Goal: Communication & Community: Answer question/provide support

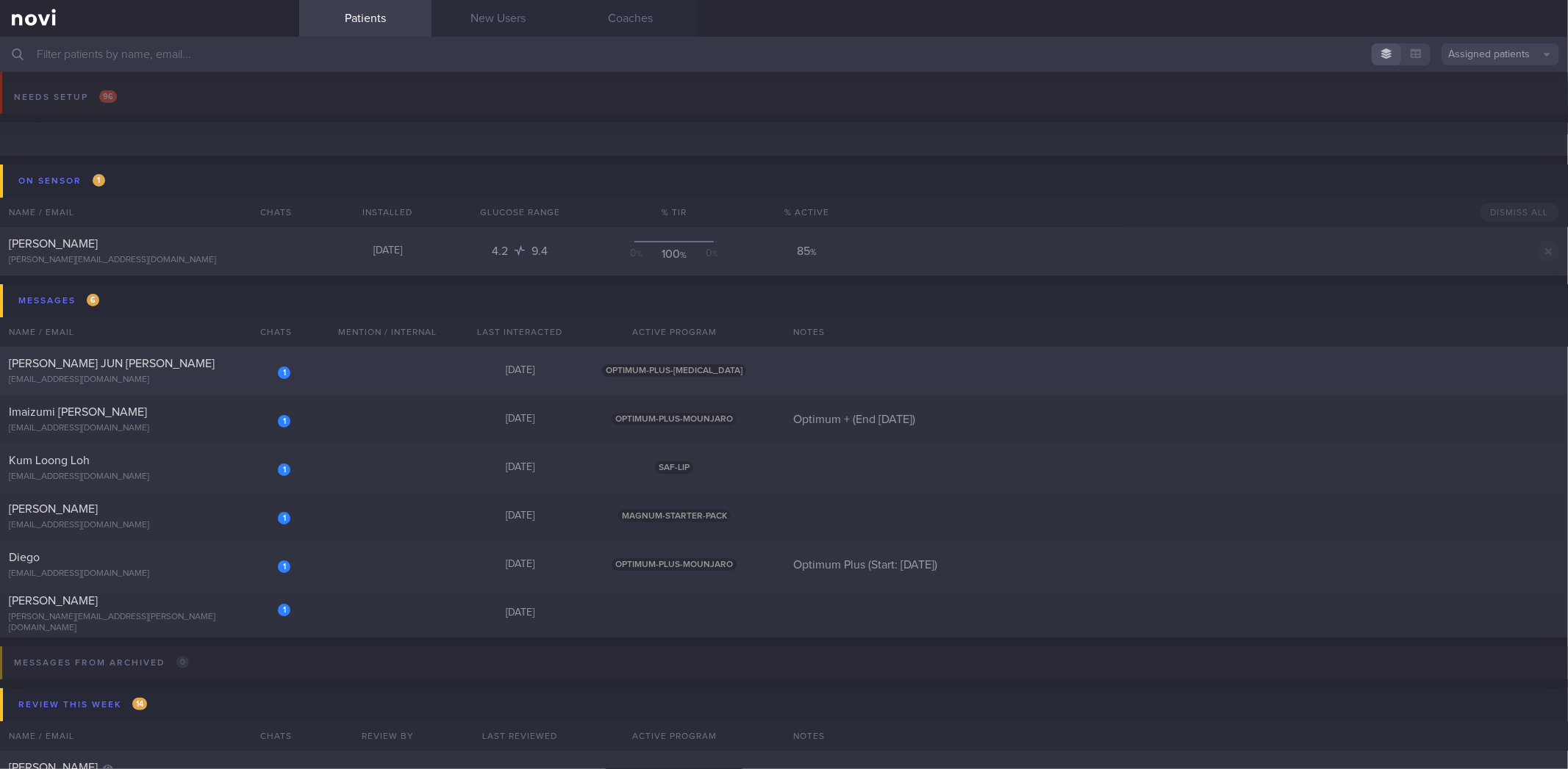
scroll to position [82, 0]
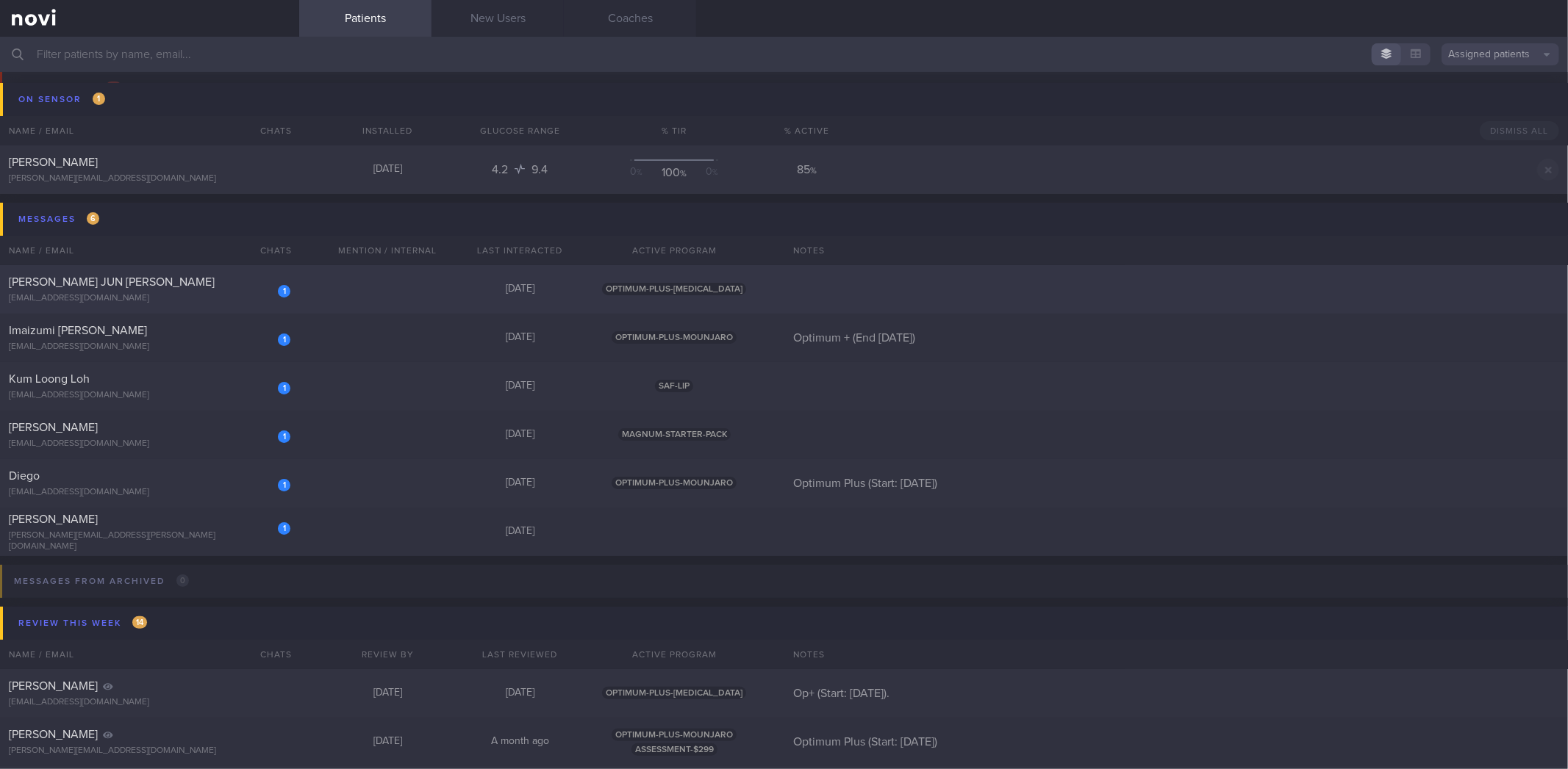
click at [192, 294] on div "[EMAIL_ADDRESS][DOMAIN_NAME]" at bounding box center [150, 298] width 282 height 11
select select "8"
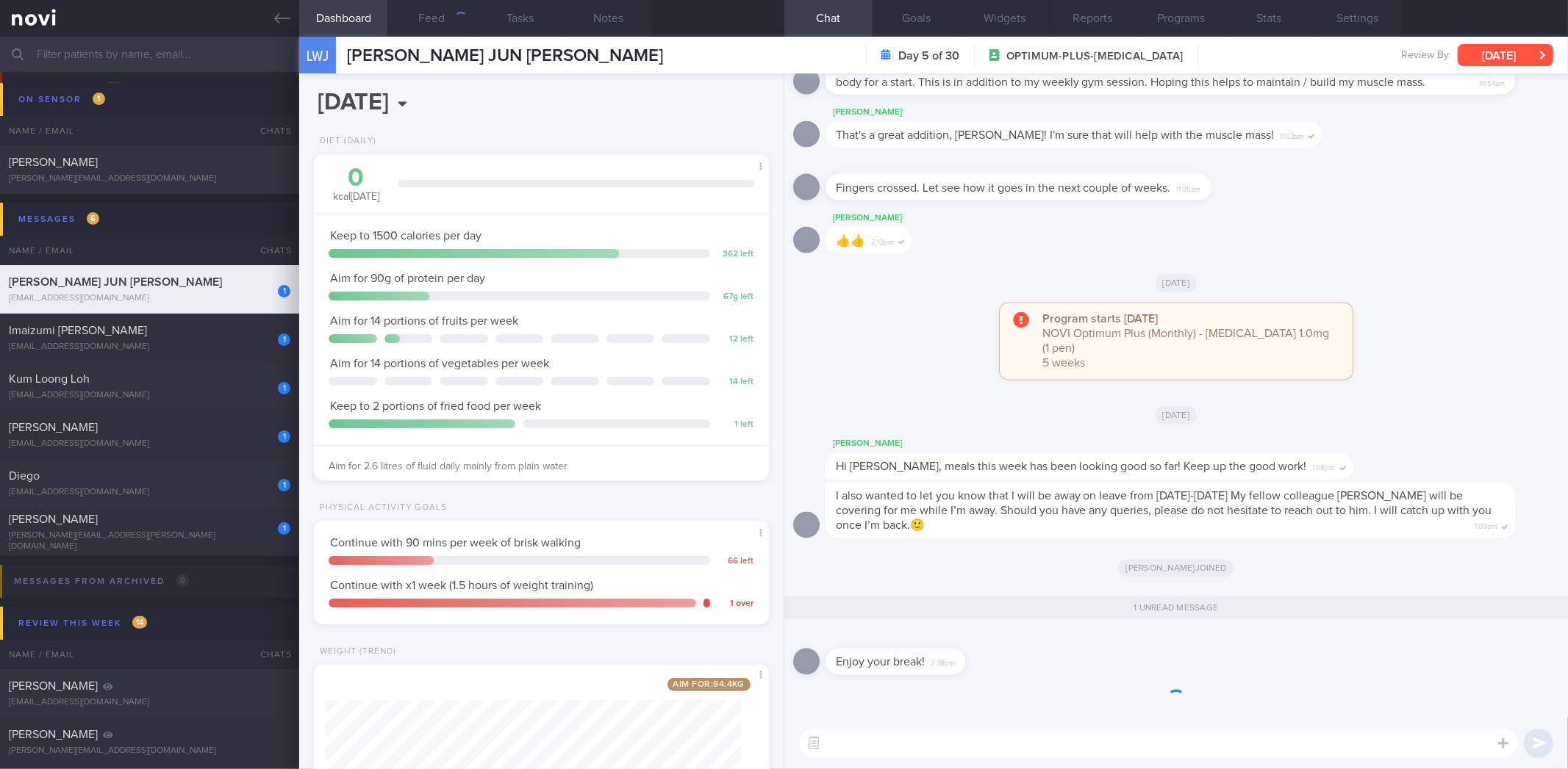
scroll to position [228, 415]
click at [1483, 54] on button "Wed, 10 Sep" at bounding box center [1505, 55] width 95 height 22
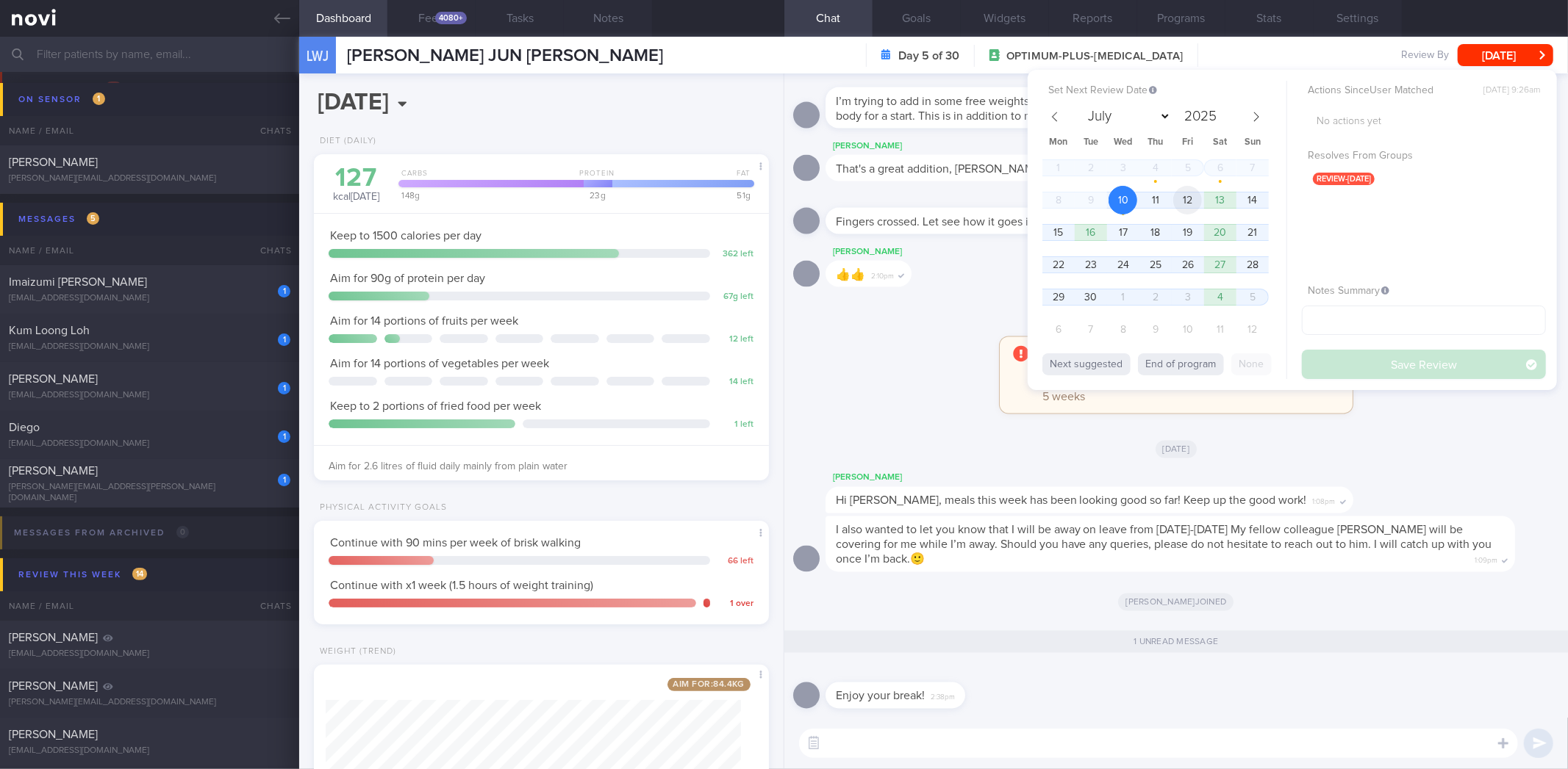
click at [1189, 201] on span "12" at bounding box center [1188, 201] width 29 height 29
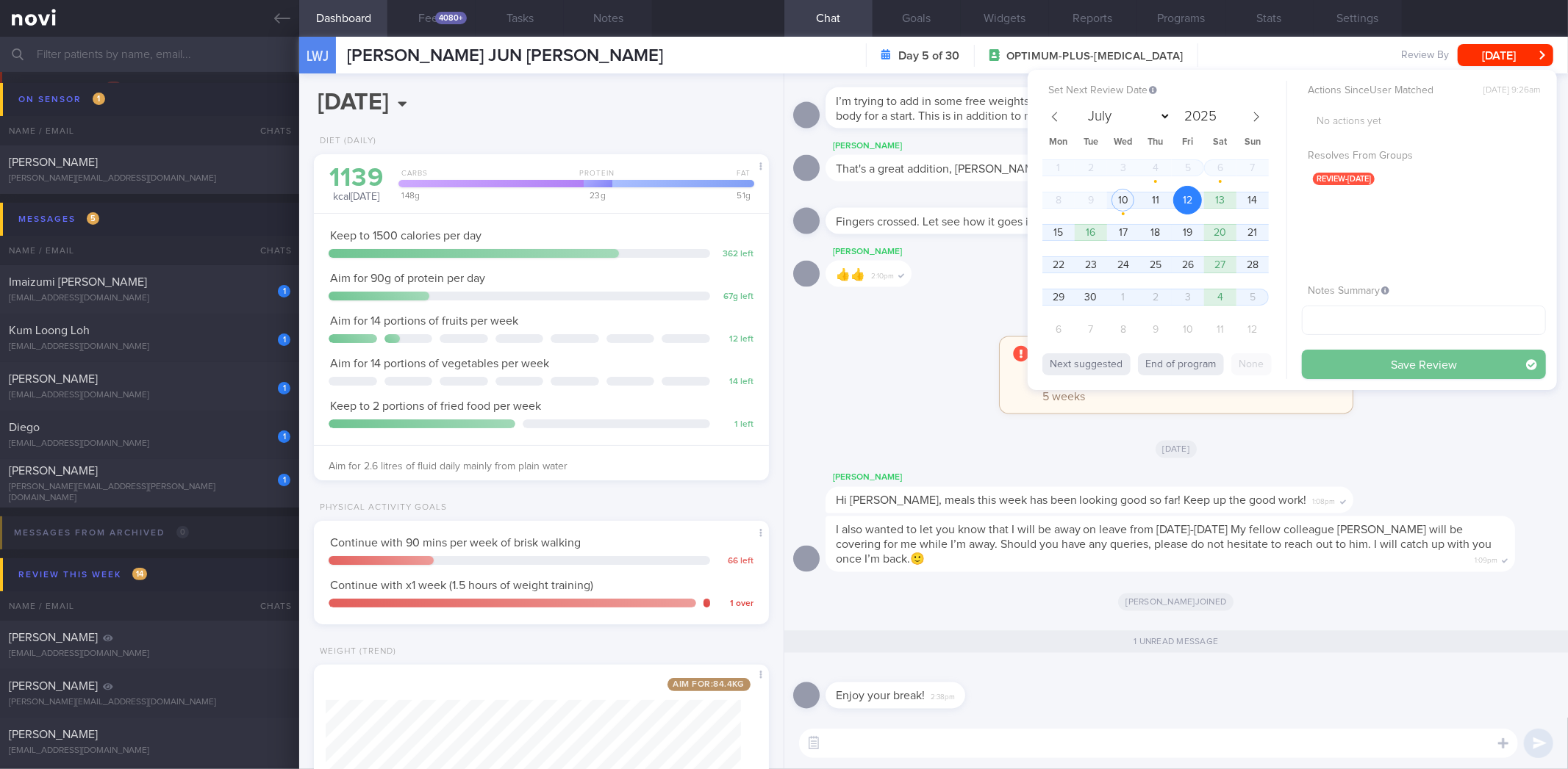
click at [1370, 364] on button "Save Review" at bounding box center [1424, 364] width 244 height 29
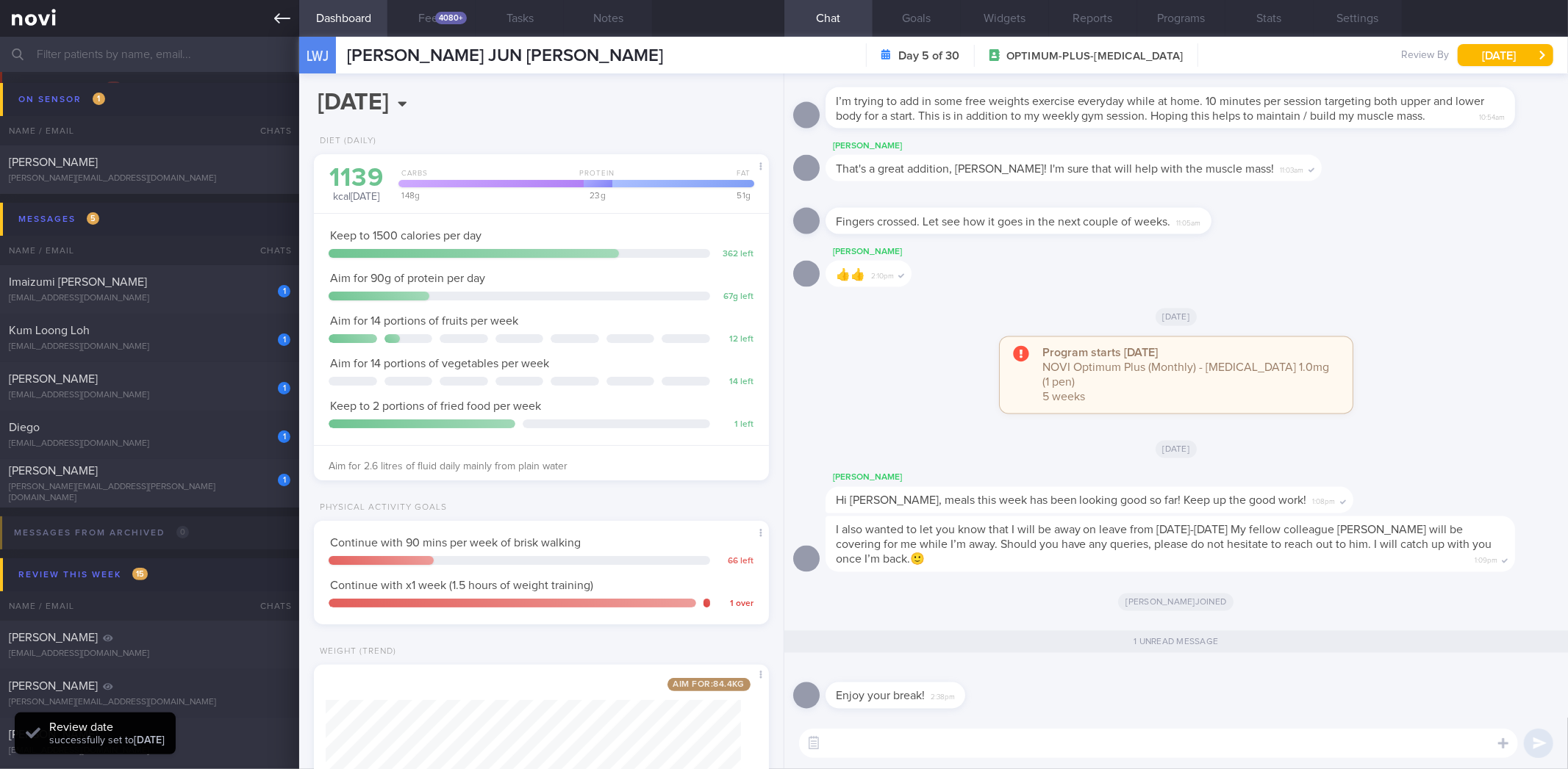
click at [272, 25] on link at bounding box center [150, 18] width 299 height 37
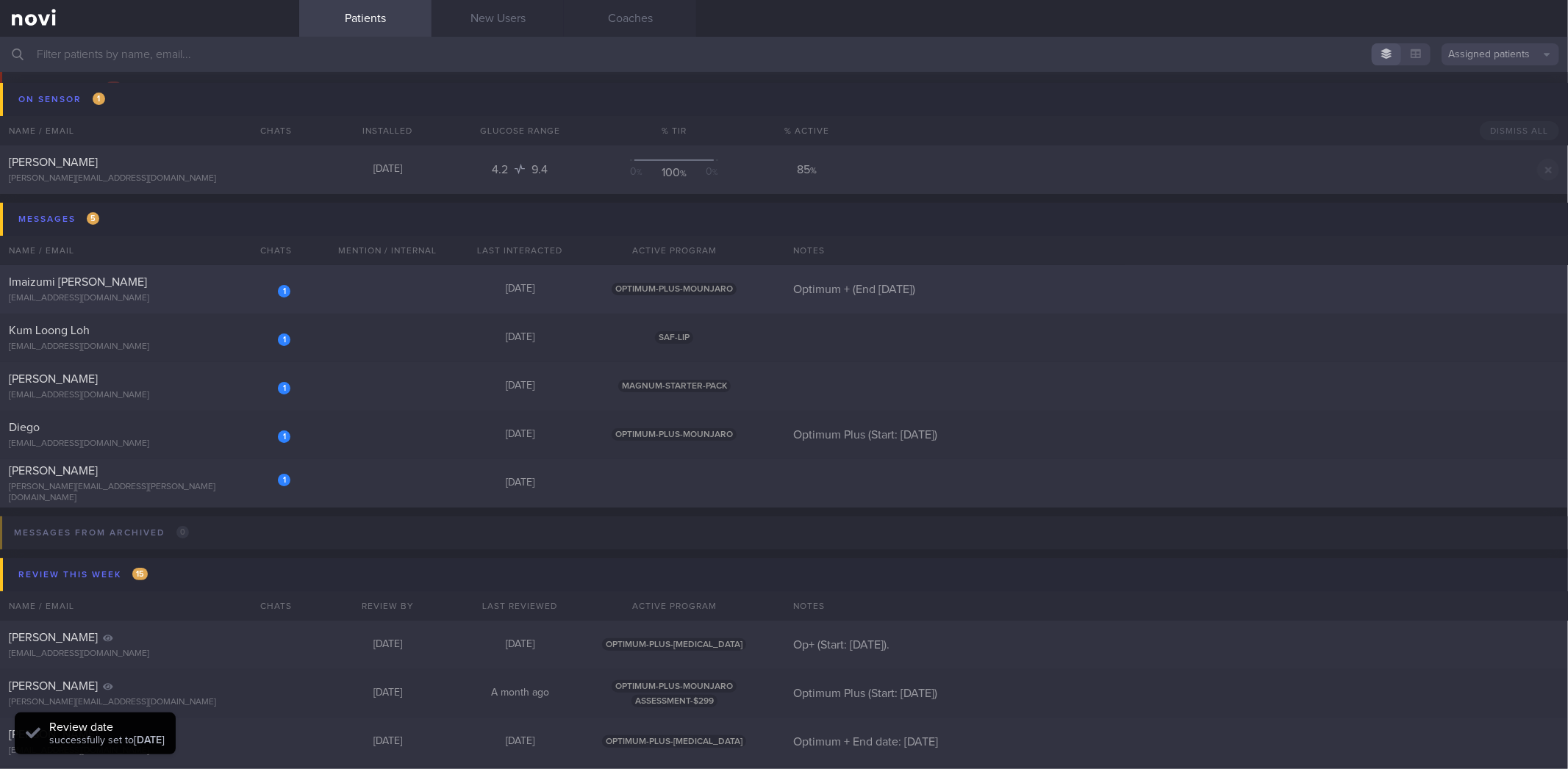
click at [243, 288] on div "Imaizumi [PERSON_NAME]" at bounding box center [148, 282] width 278 height 15
select select "8"
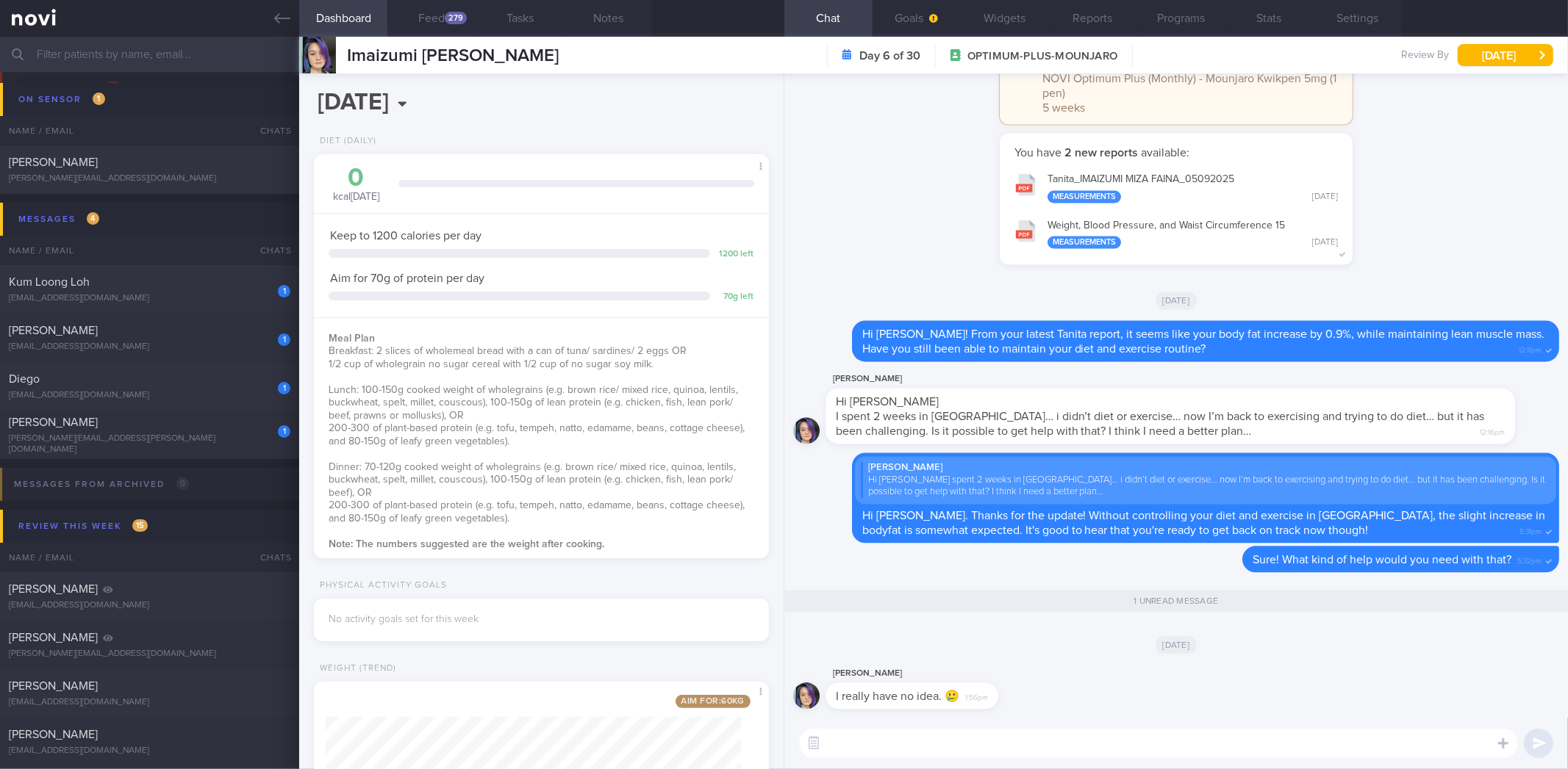
scroll to position [201, 0]
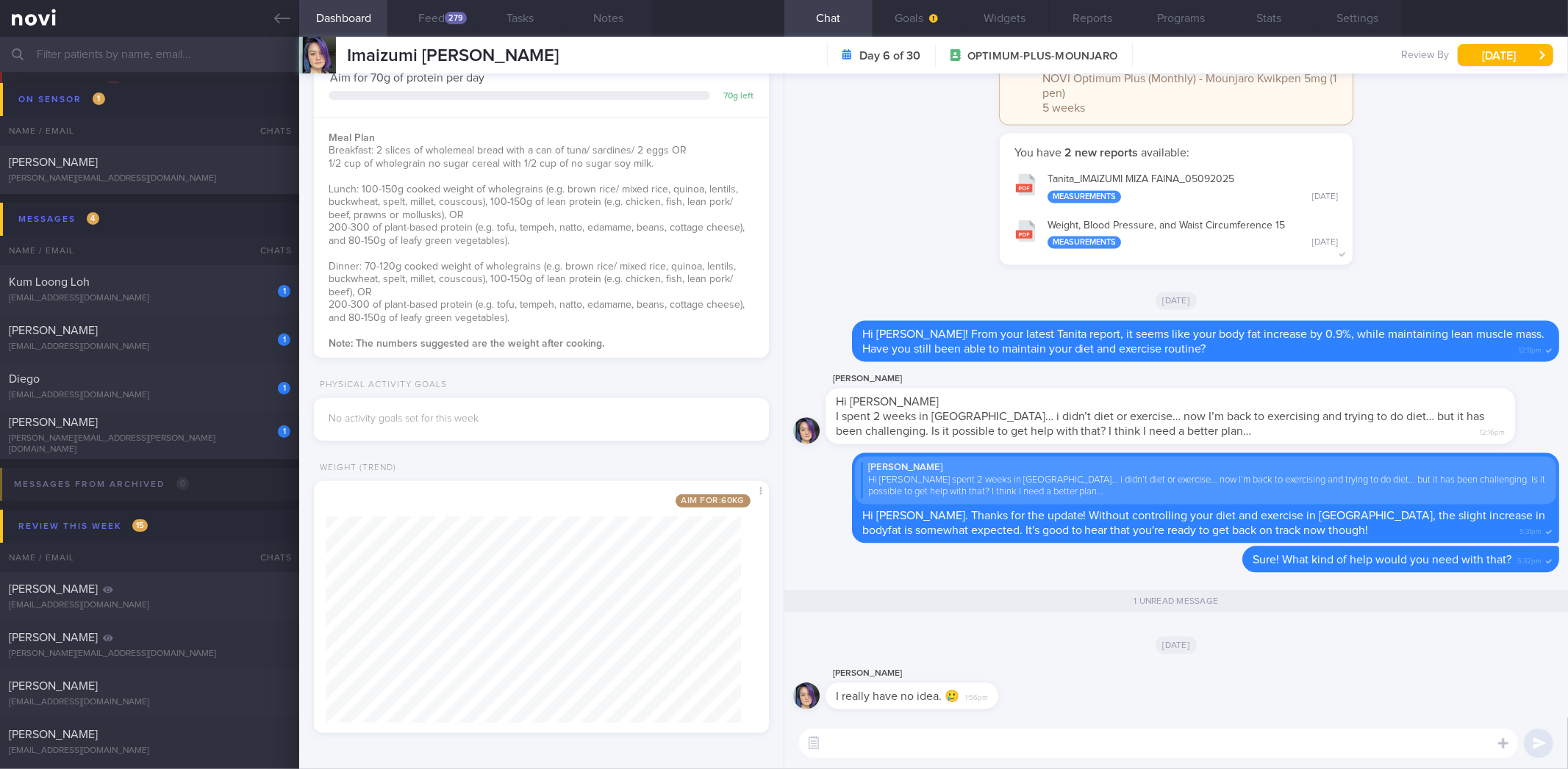
click at [959, 754] on textarea at bounding box center [1159, 743] width 719 height 29
drag, startPoint x: 991, startPoint y: 696, endPoint x: 1143, endPoint y: 694, distance: 152.0
click at [1143, 694] on div "Miza Faina Imaizumi I really have no idea. 🥲 1:56pm" at bounding box center [1177, 691] width 766 height 53
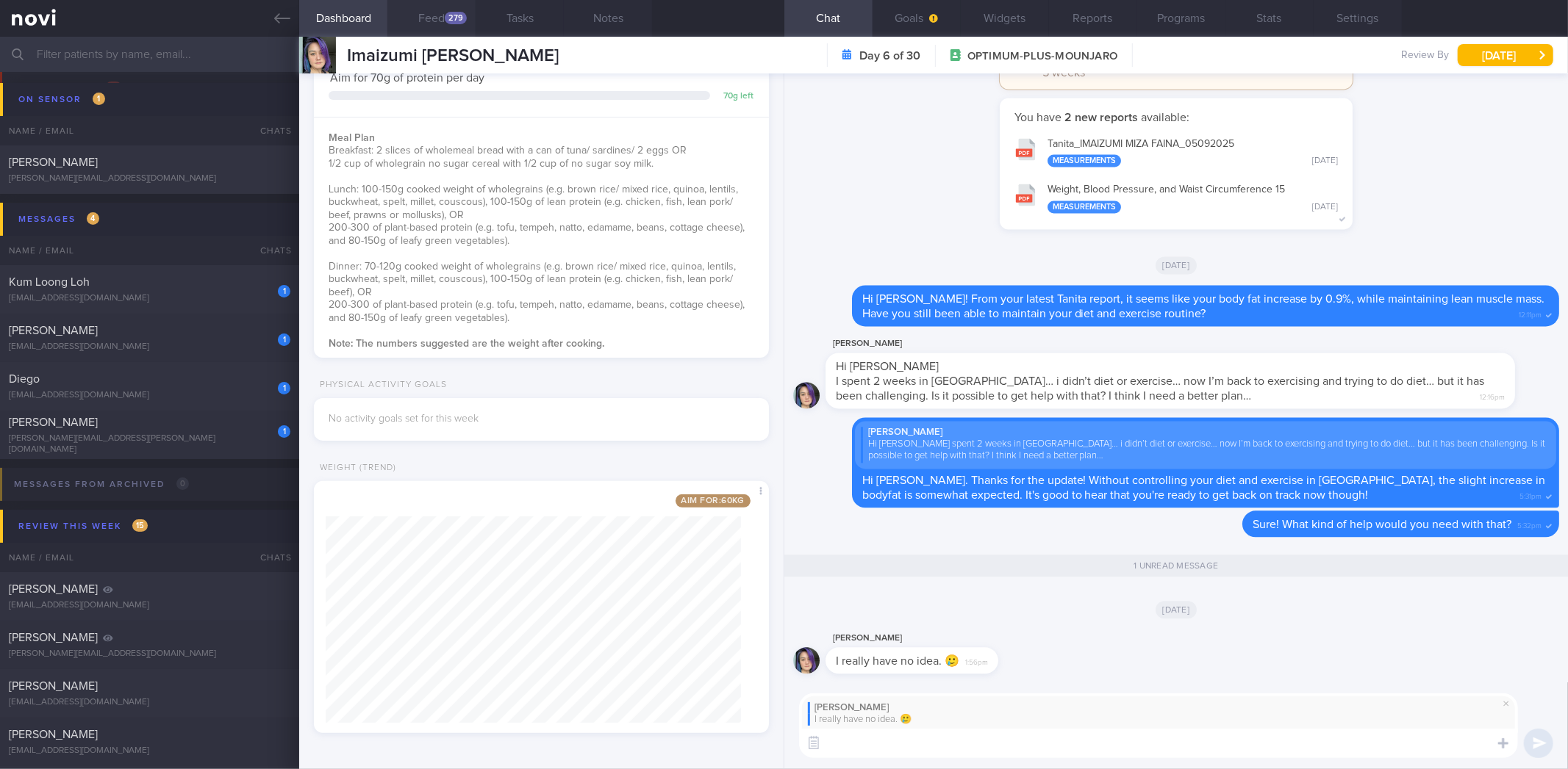
click at [431, 17] on button "Feed 279" at bounding box center [431, 18] width 88 height 37
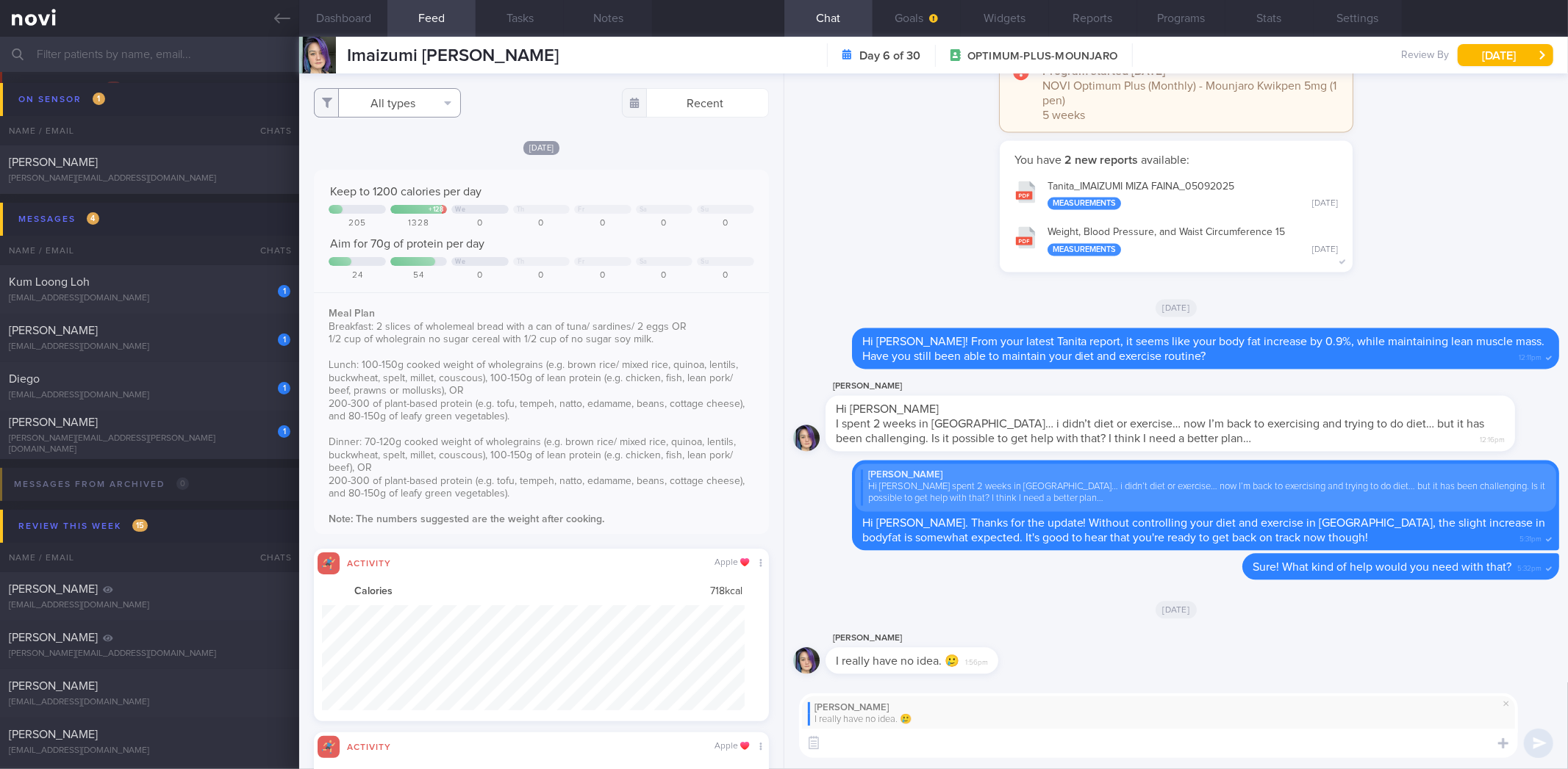
click at [424, 109] on button "All types" at bounding box center [388, 102] width 147 height 29
click at [403, 143] on button "Activity" at bounding box center [388, 153] width 146 height 22
checkbox input "false"
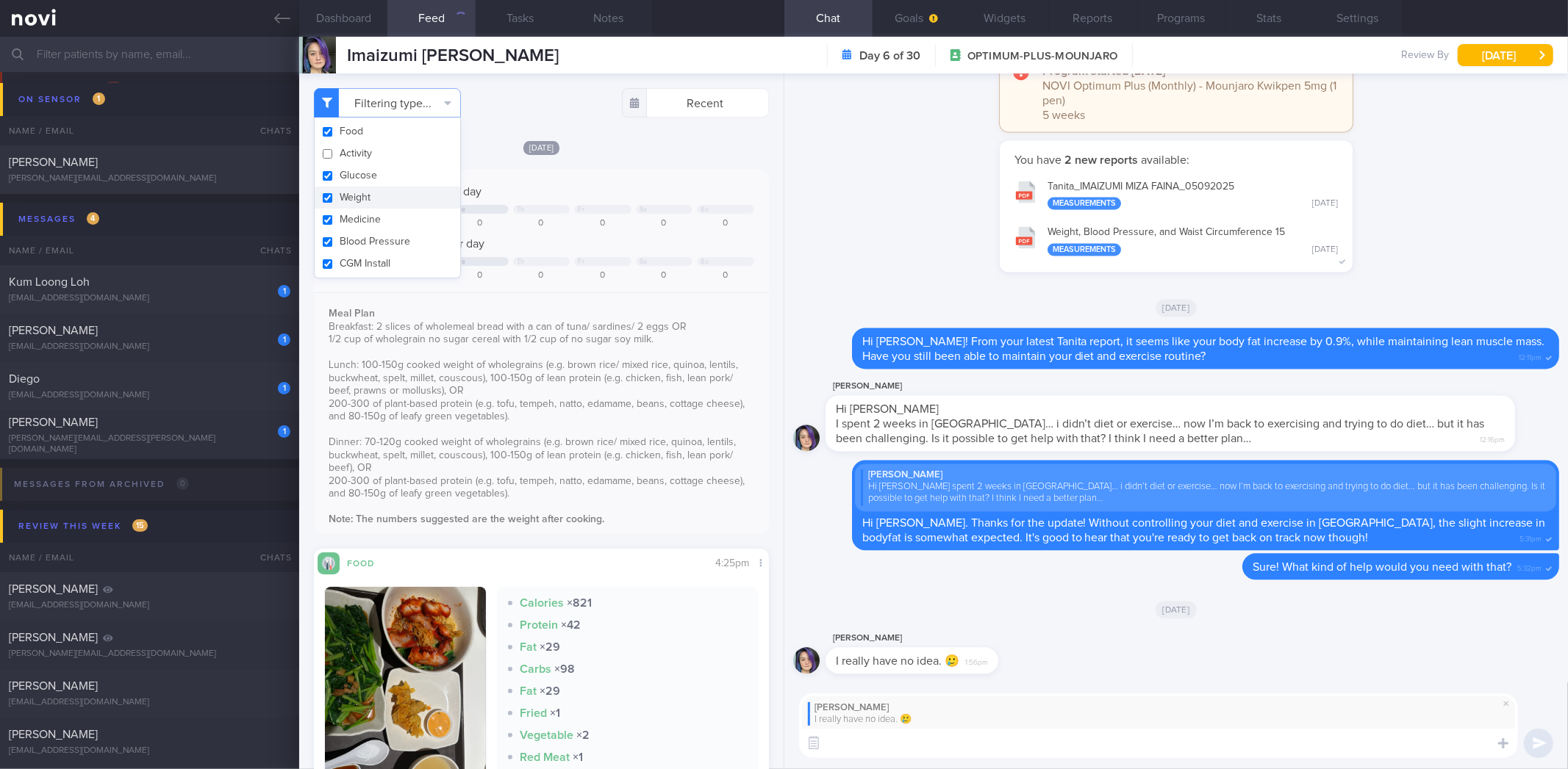
click at [394, 188] on button "Weight" at bounding box center [388, 198] width 146 height 22
checkbox input "false"
click at [597, 182] on div "Keep to 1200 calories per day + 128 We Th Fr Sa Su 205 1328 0 0 0 0 0 Aim for 7…" at bounding box center [541, 351] width 455 height 364
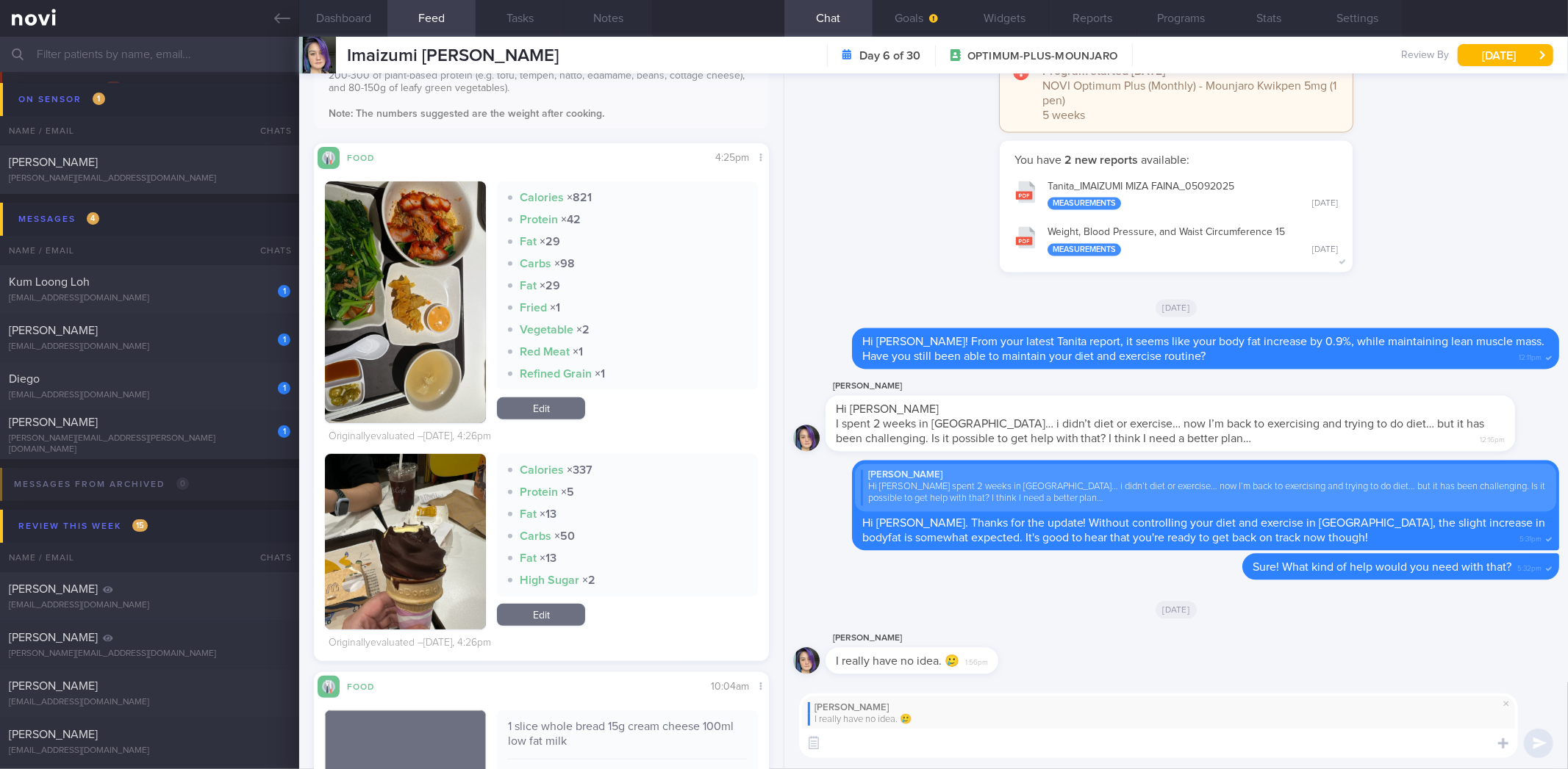
scroll to position [496, 0]
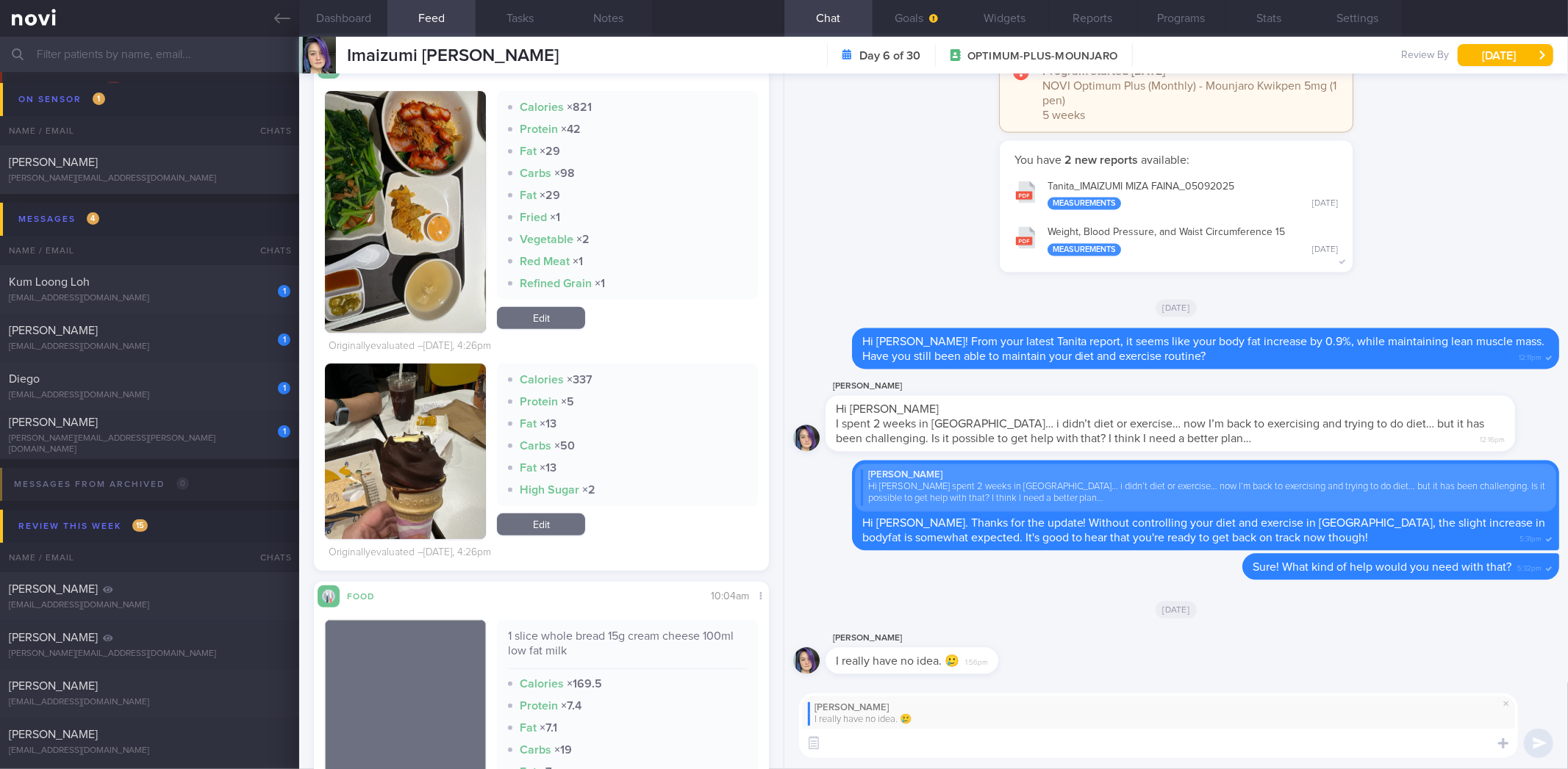
click at [958, 747] on textarea at bounding box center [1159, 743] width 719 height 29
type textarea "Do you prefer something very structured, or more flexibility?"
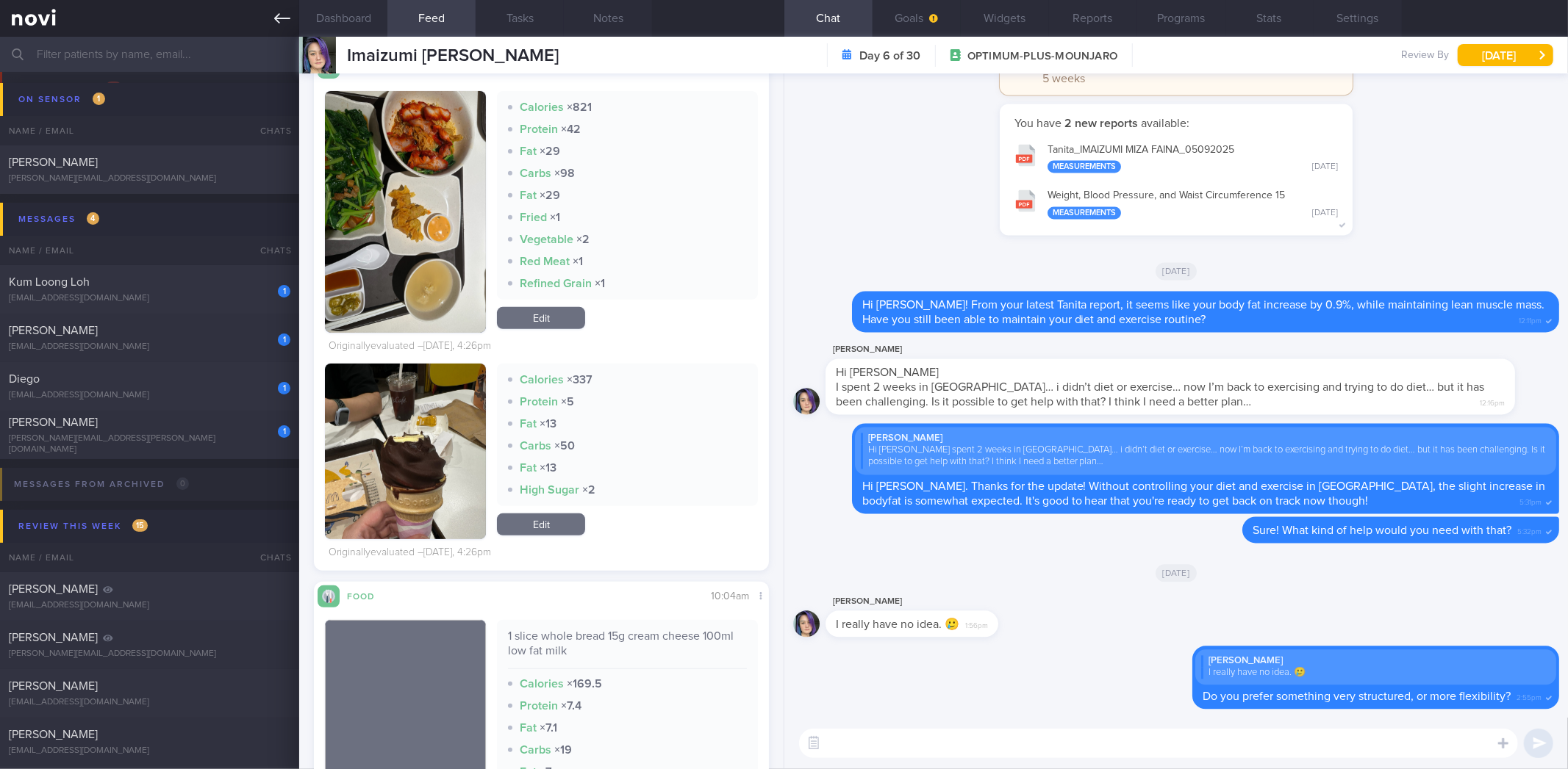
click at [295, 18] on link at bounding box center [150, 18] width 299 height 37
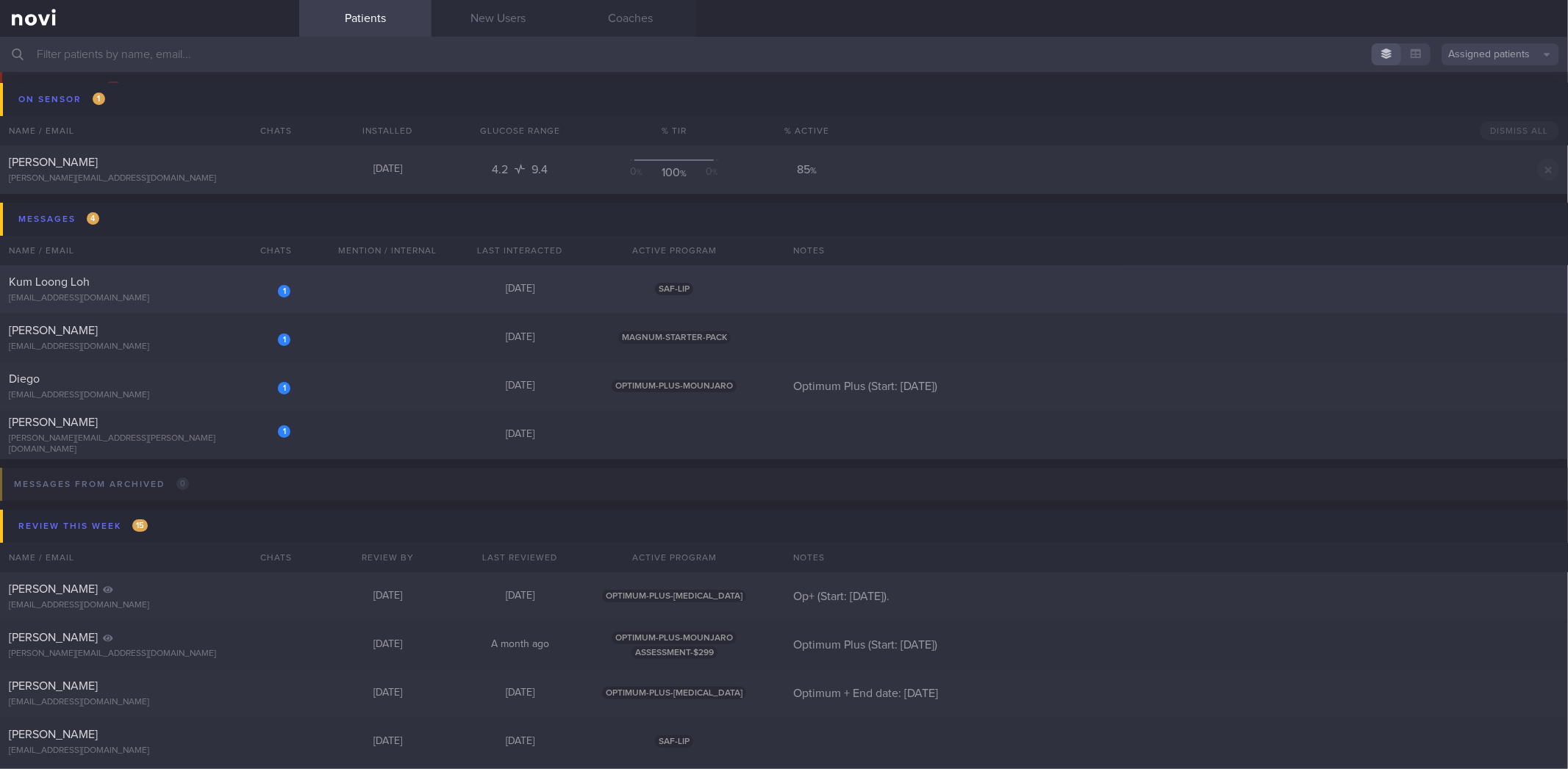
click at [275, 270] on div "1 Kum Loong Loh lohkumloong@gmail.com Today SAF-LIP" at bounding box center [784, 289] width 1568 height 49
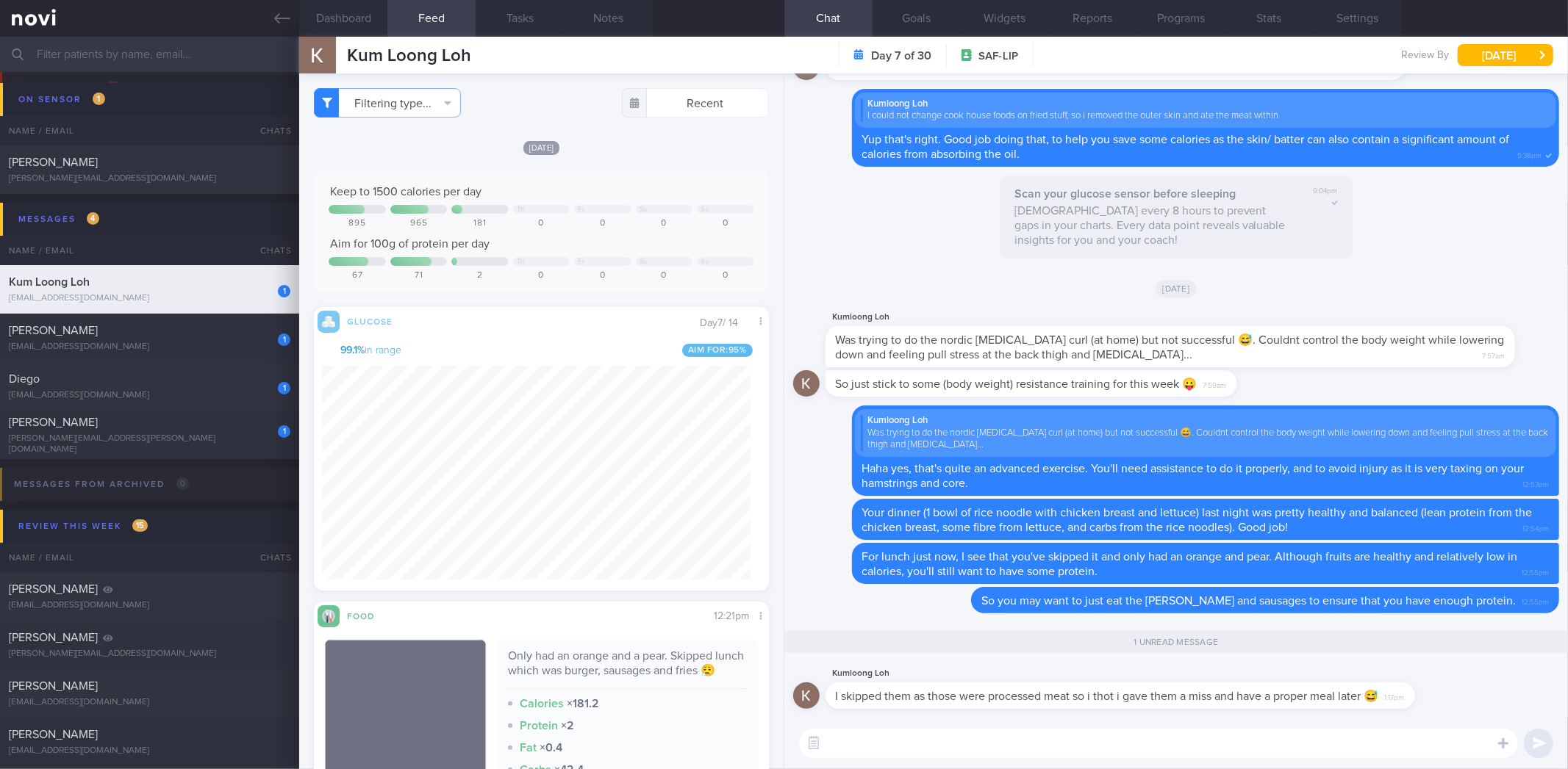
scroll to position [263, 428]
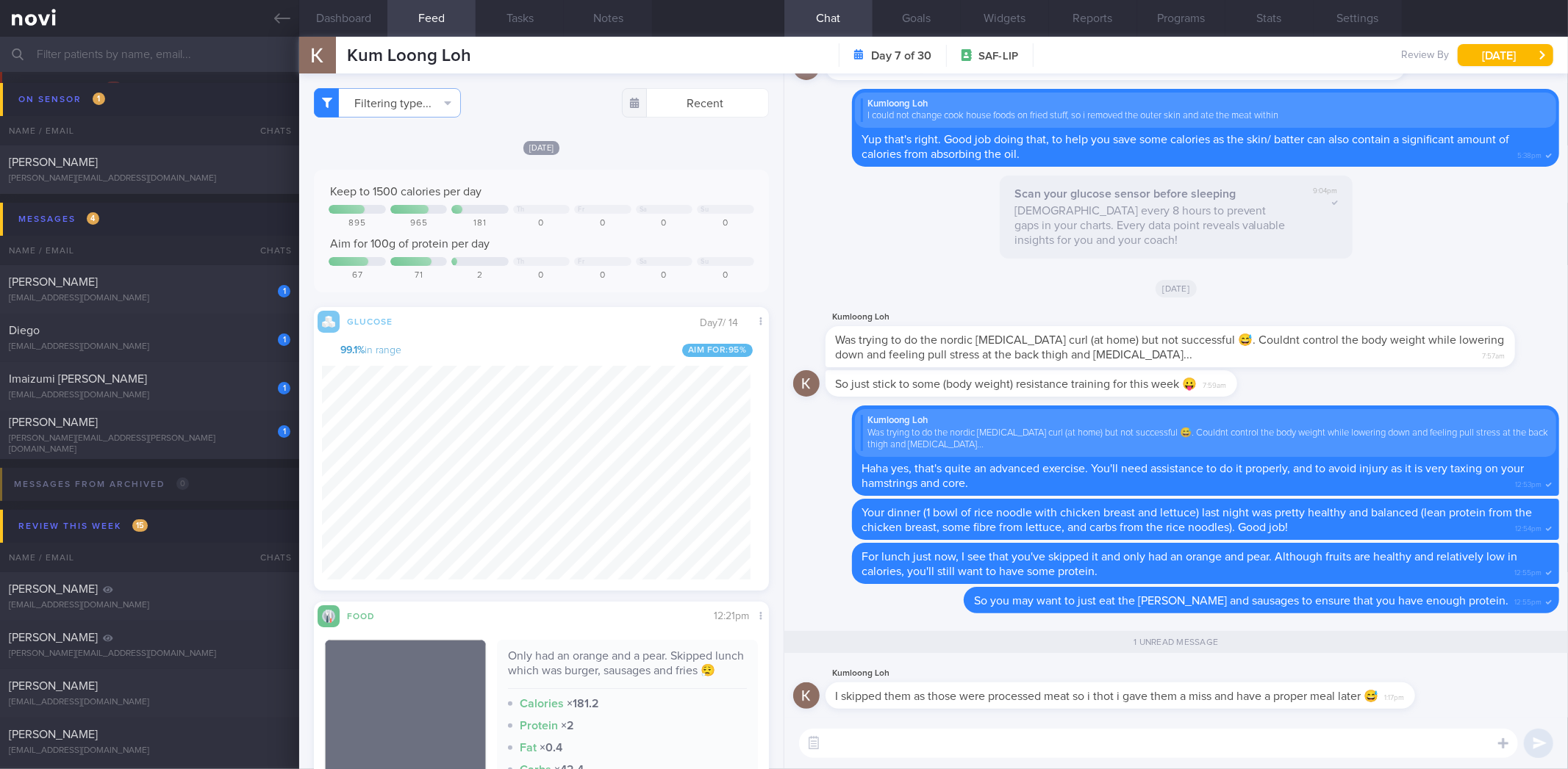
scroll to position [263, 428]
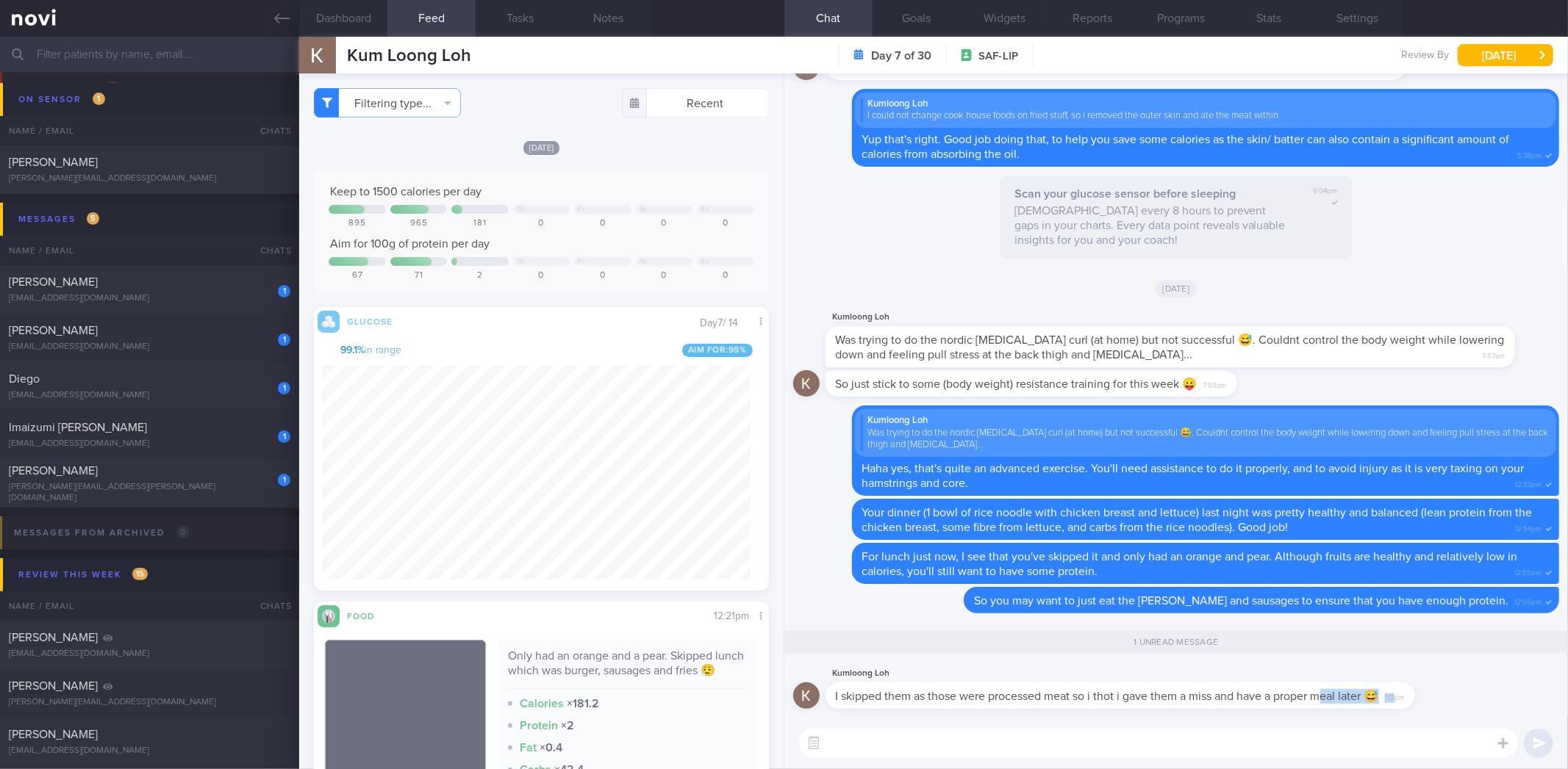
drag, startPoint x: 1328, startPoint y: 707, endPoint x: 1403, endPoint y: 710, distance: 75.1
click at [1403, 710] on div "Kumloong Loh I skipped them as those were processed meat so i thot i gave them …" at bounding box center [1177, 691] width 766 height 53
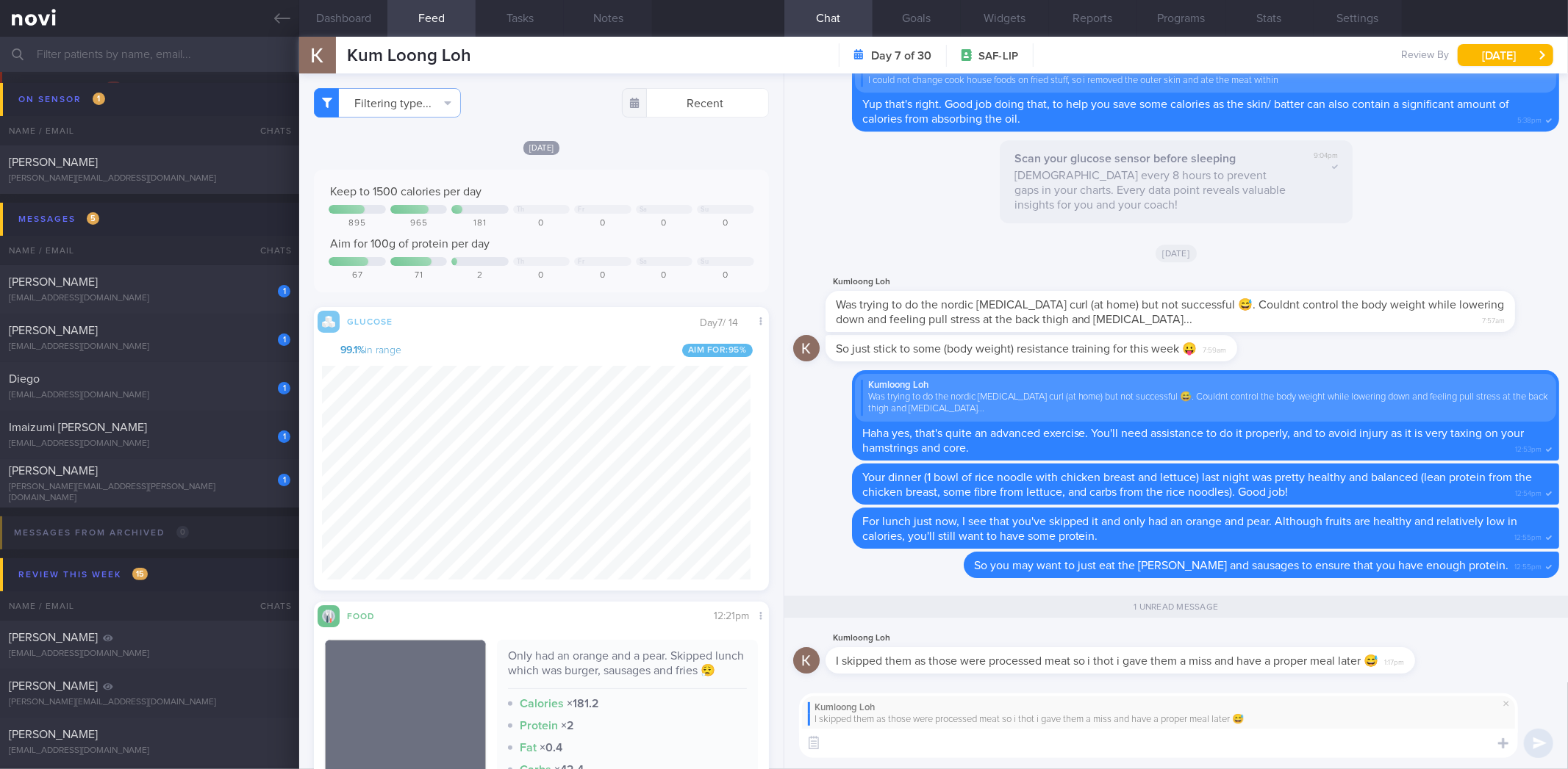
click at [1307, 755] on textarea at bounding box center [1159, 743] width 719 height 29
type textarea "Haha I"
type textarea "That's a good chain of though."
click at [988, 740] on textarea "That's a good chain of though." at bounding box center [1159, 743] width 719 height 29
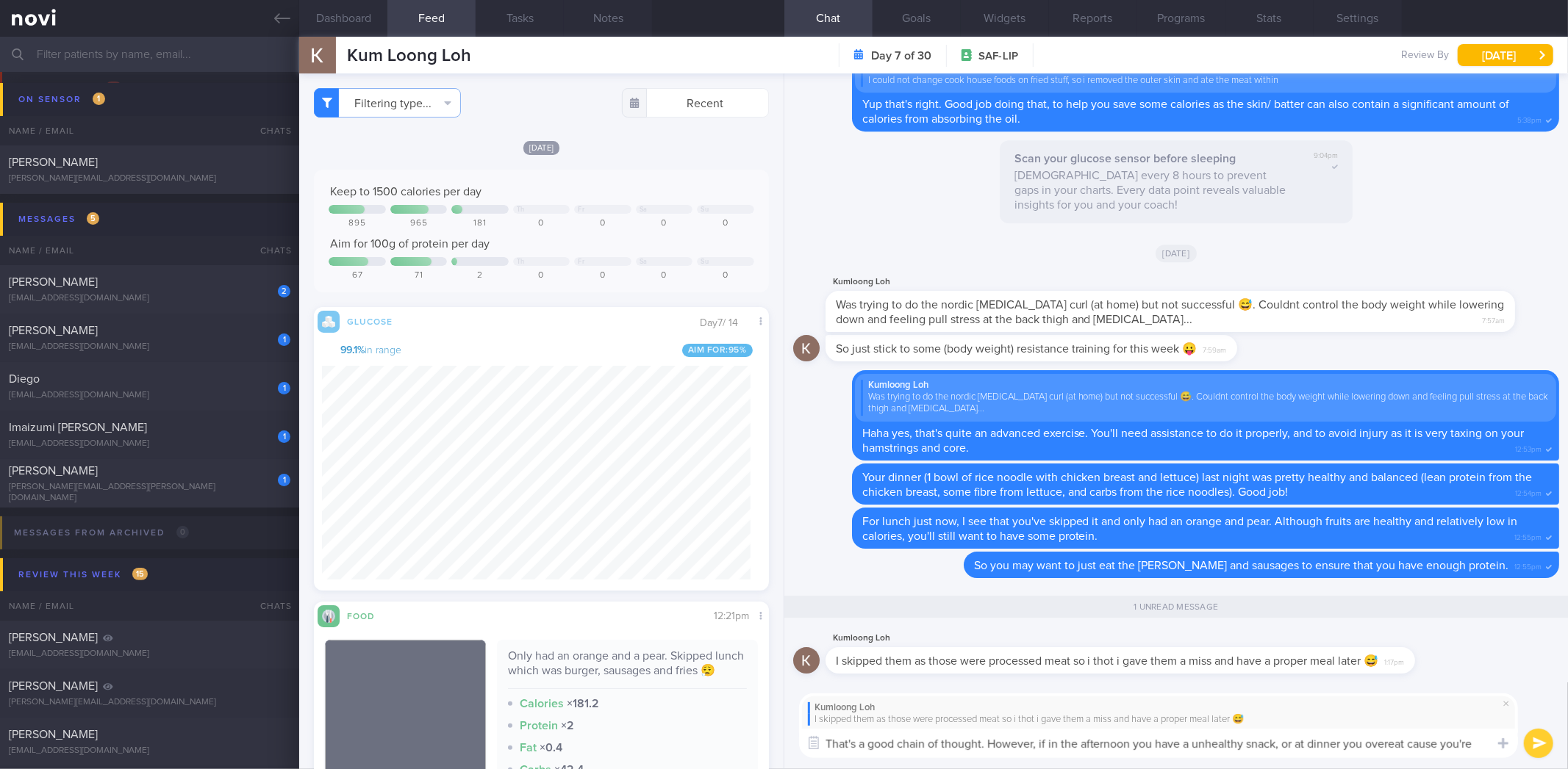
scroll to position [0, 0]
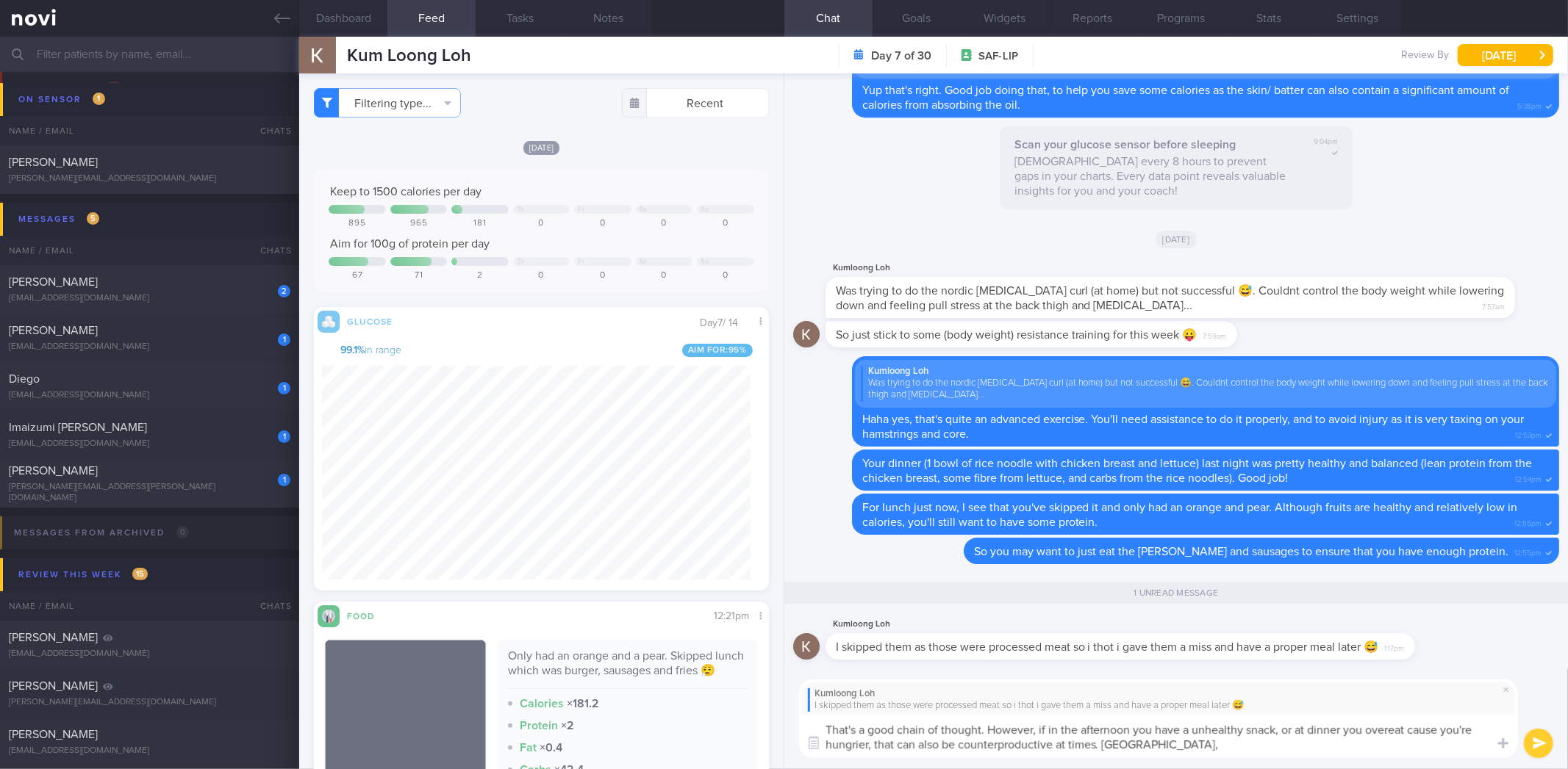
type textarea "That's a good chain of thought. However, if in the afternoon you have a unhealt…"
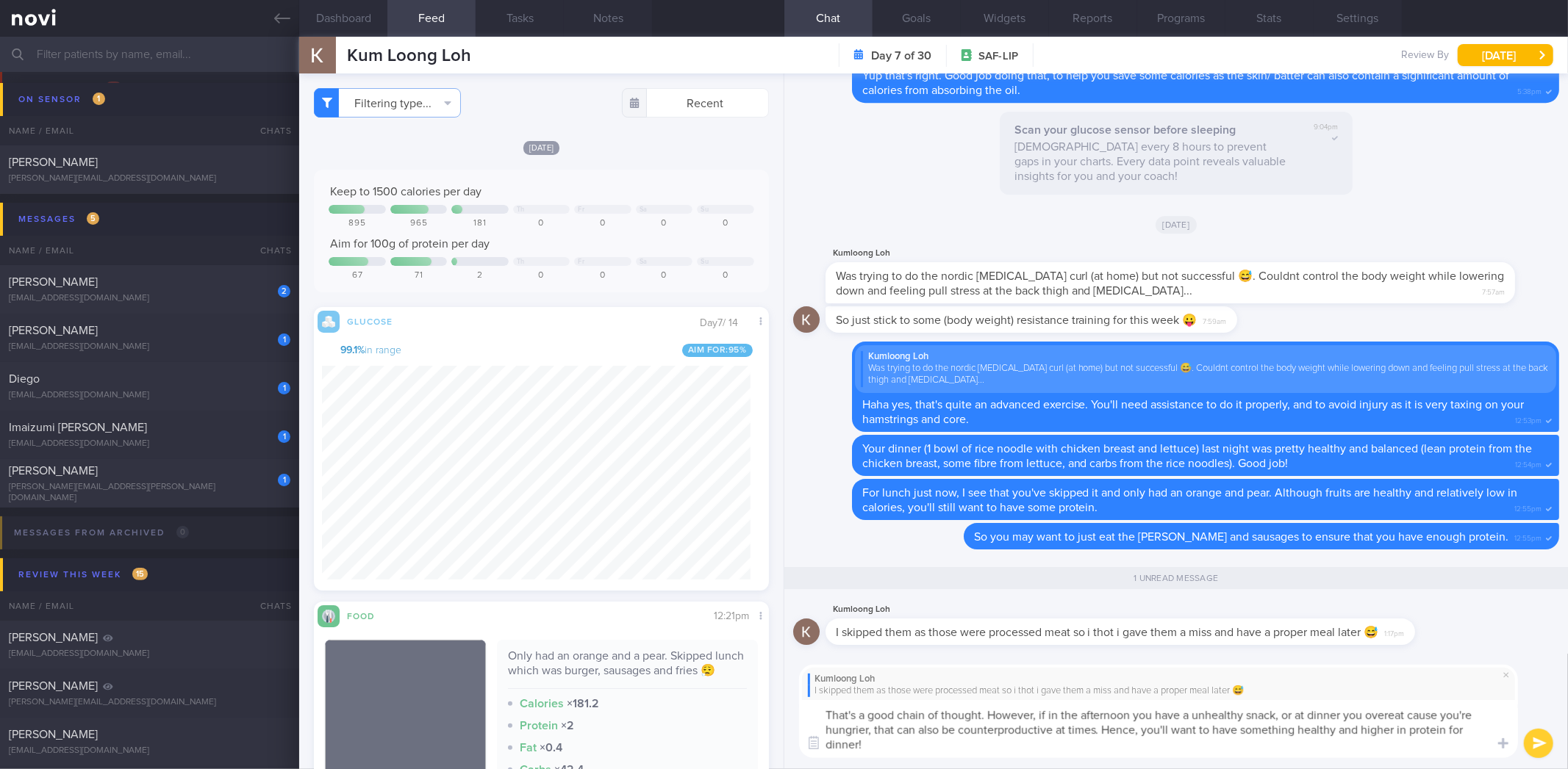
type textarea "That's a good chain of thought. However, if in the afternoon you have a unhealt…"
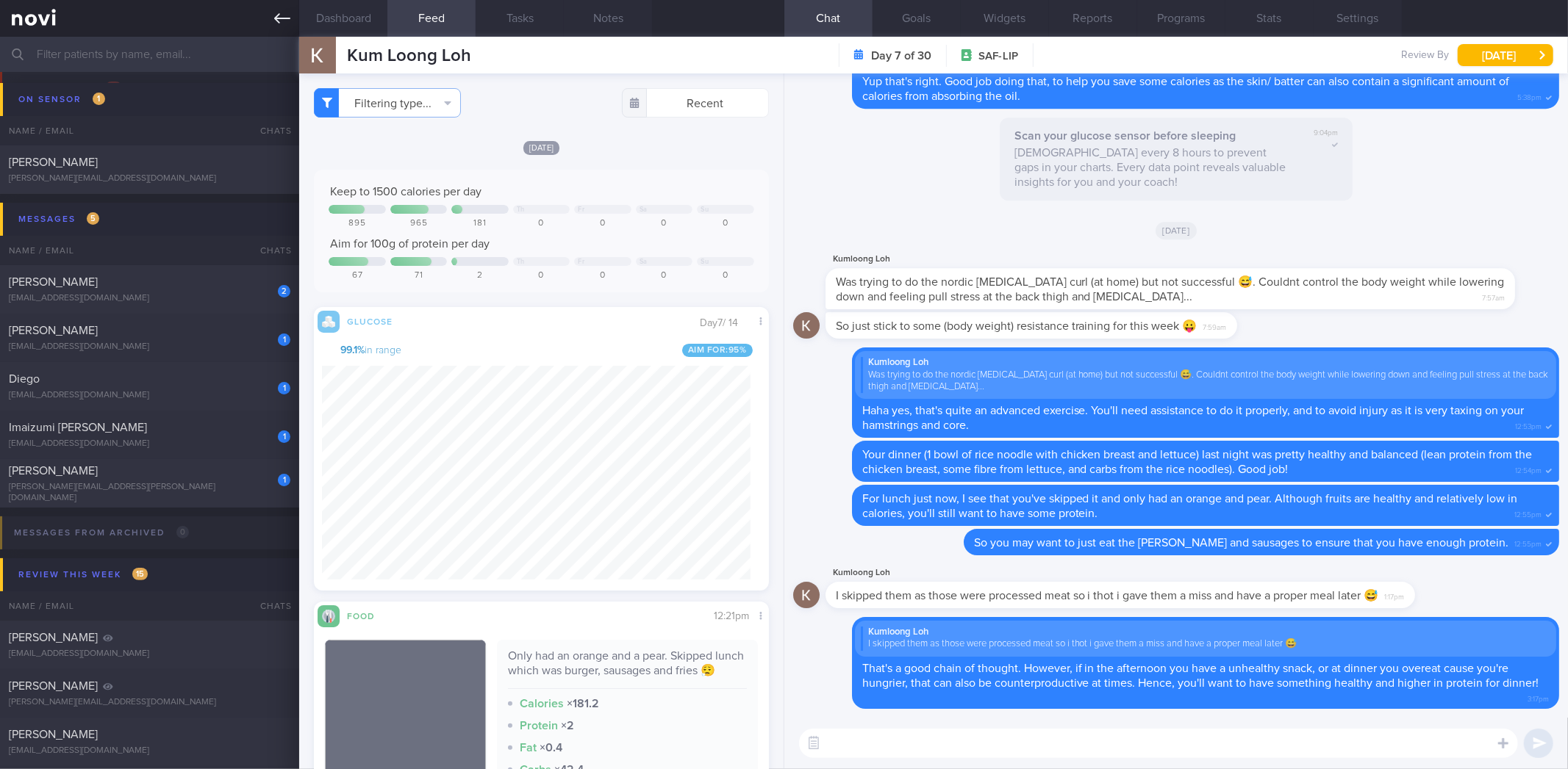
drag, startPoint x: 312, startPoint y: 15, endPoint x: 282, endPoint y: 17, distance: 30.1
click at [282, 17] on div "Patients New Users Coaches Assigned patients Assigned patients All active patie…" at bounding box center [784, 384] width 1568 height 769
click at [282, 17] on icon at bounding box center [282, 19] width 17 height 17
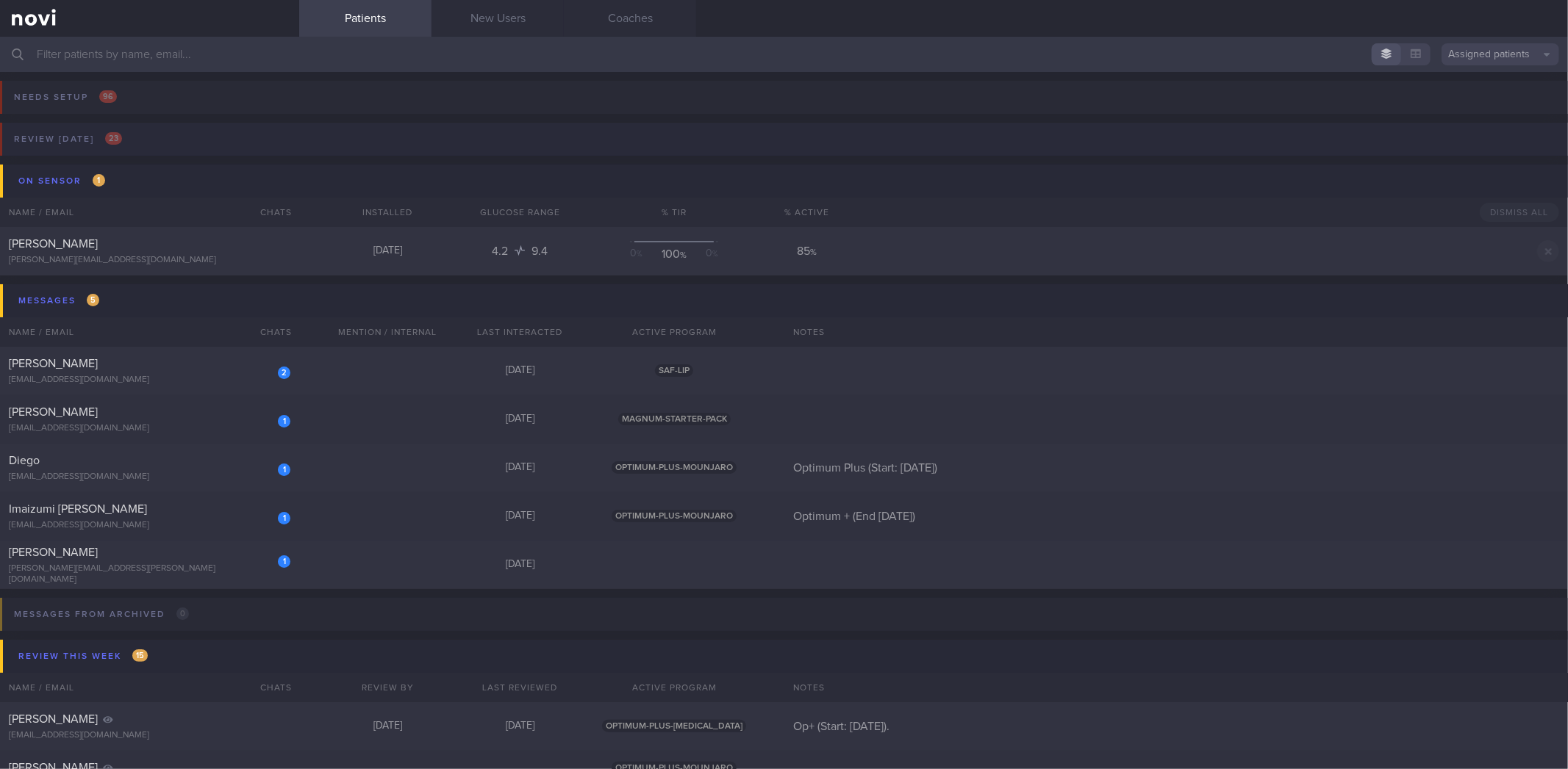
click at [171, 145] on button "Review today 23" at bounding box center [781, 143] width 1573 height 42
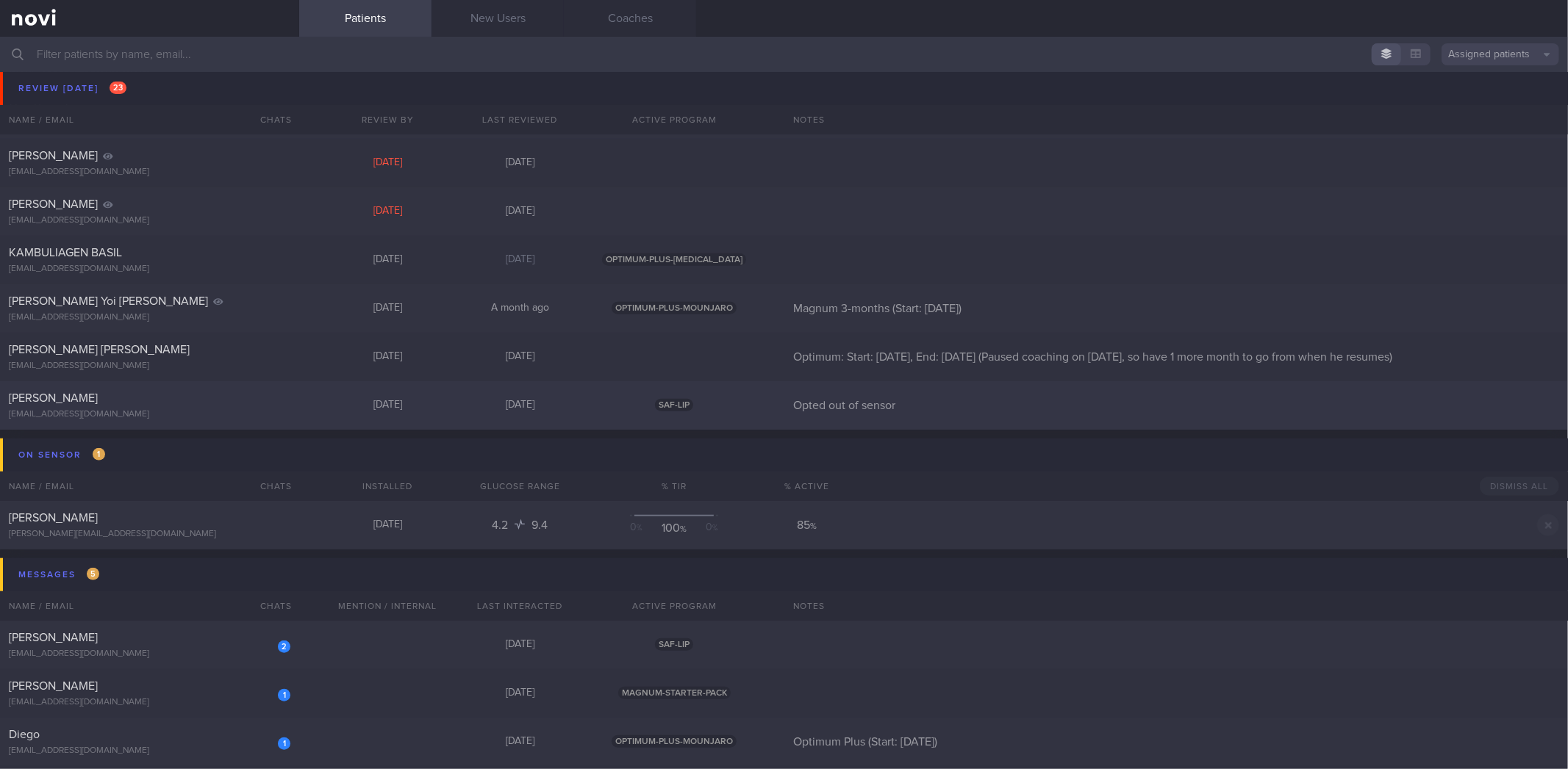
scroll to position [870, 0]
click at [245, 403] on div "Vanessa Chia" at bounding box center [148, 400] width 278 height 15
select select "8"
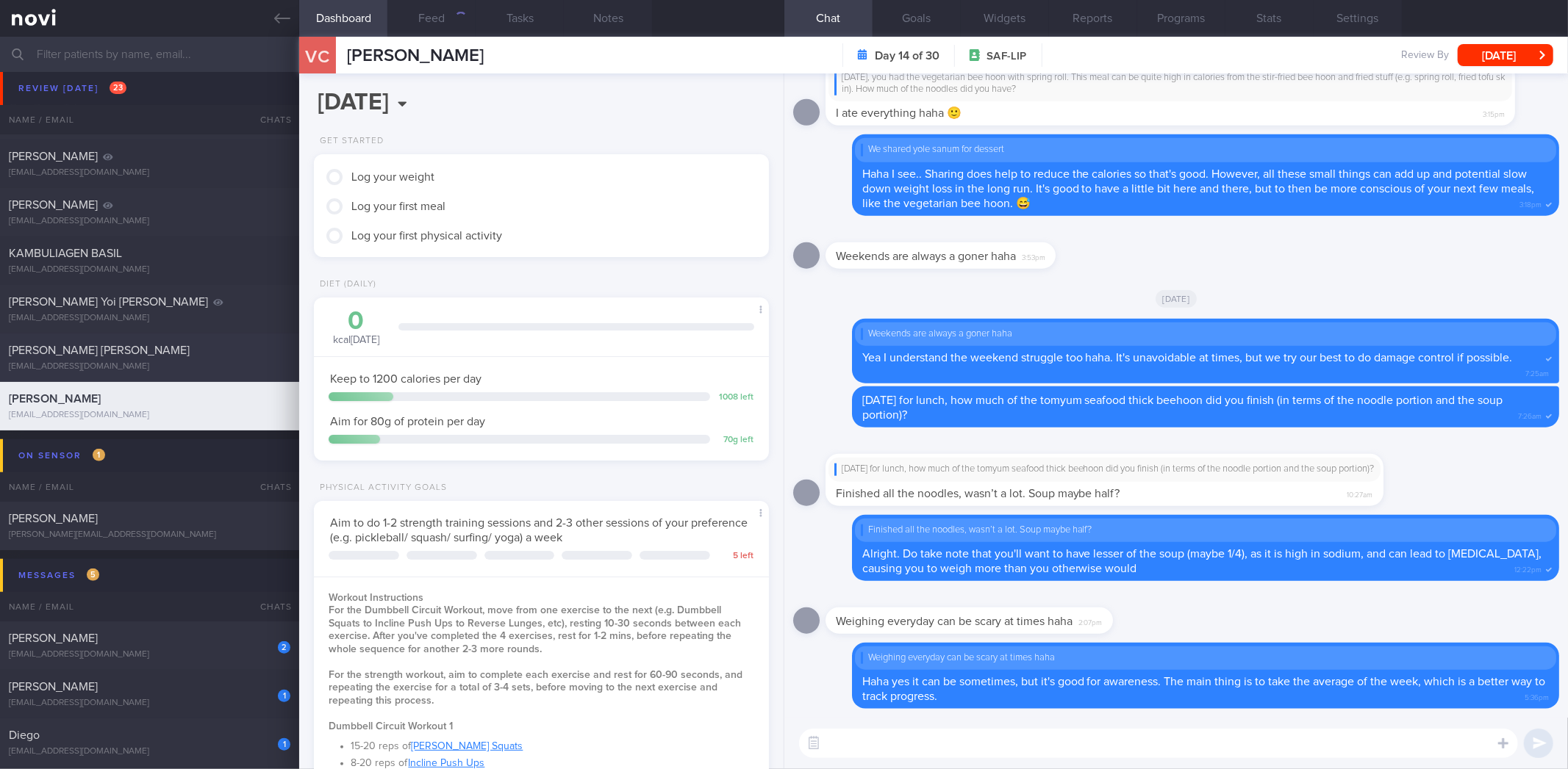
scroll to position [228, 415]
click at [427, 20] on button "Feed" at bounding box center [431, 18] width 88 height 37
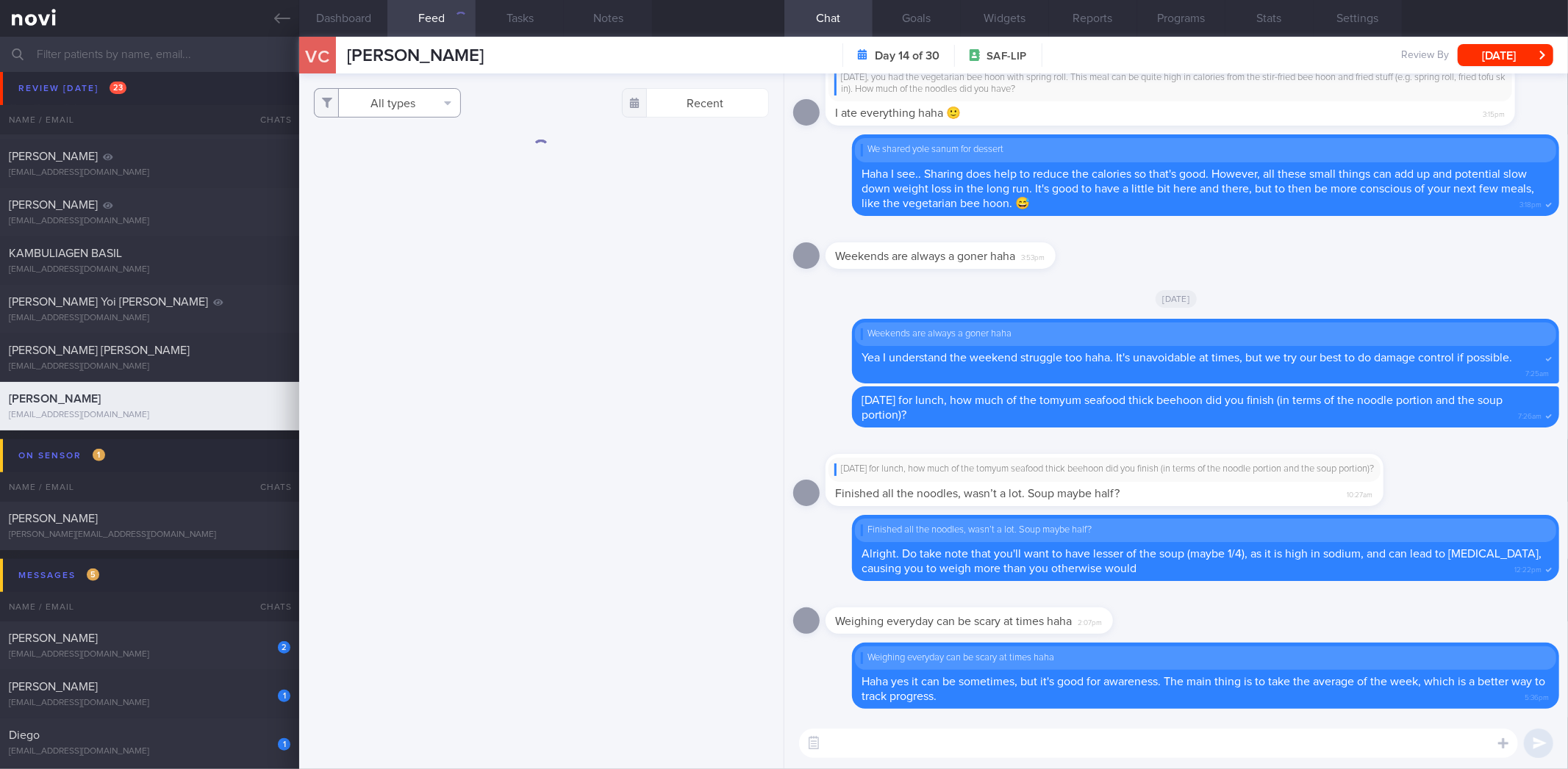
click at [426, 95] on button "All types" at bounding box center [388, 102] width 147 height 29
click at [408, 161] on button "Activity" at bounding box center [388, 153] width 146 height 22
checkbox input "false"
click at [399, 196] on button "Weight" at bounding box center [388, 198] width 146 height 22
checkbox input "false"
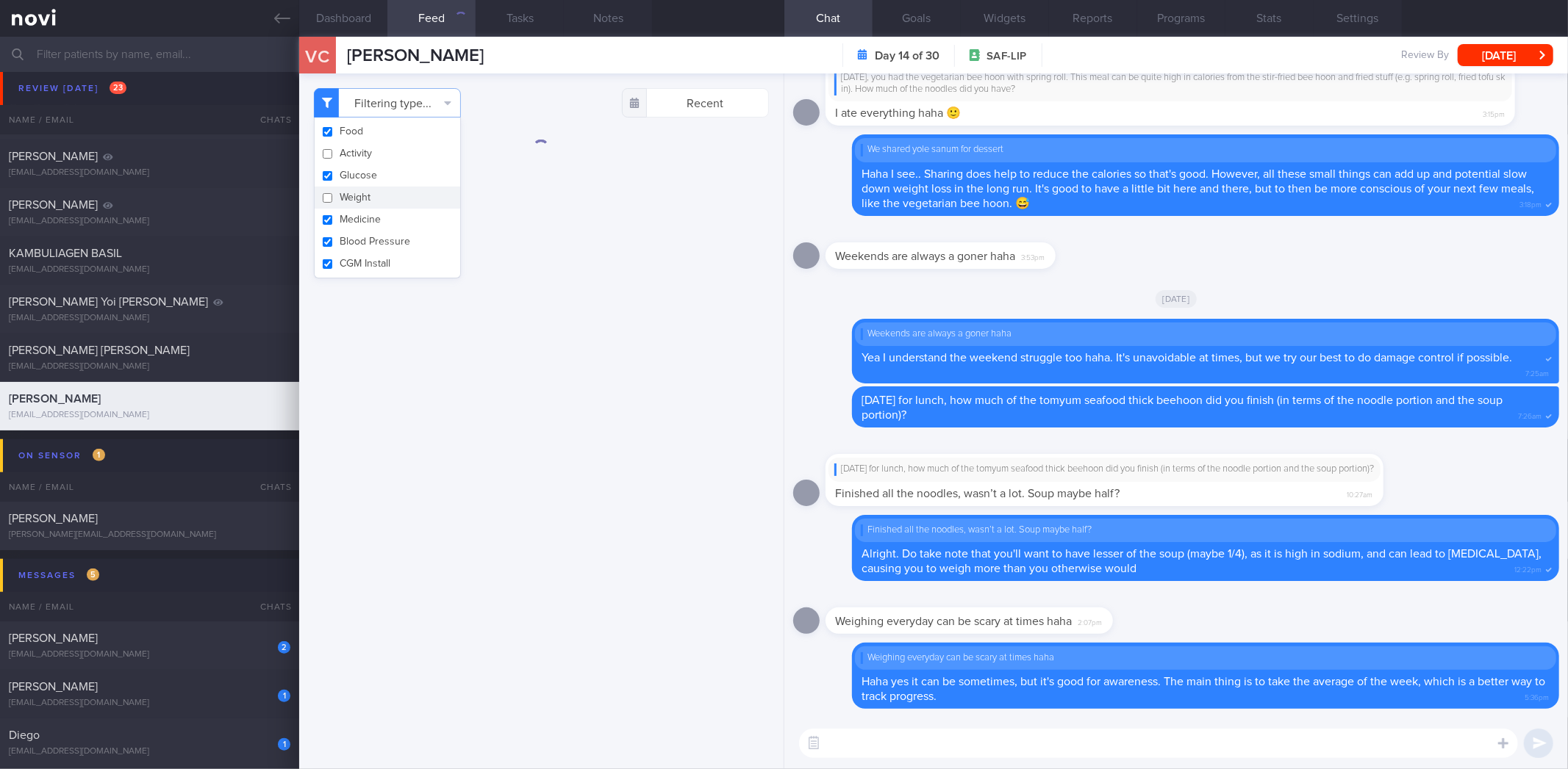
click at [526, 86] on div "Filtering type... Food Activity Glucose Weight Medicine Blood Pressure CGM Inst…" at bounding box center [541, 421] width 484 height 696
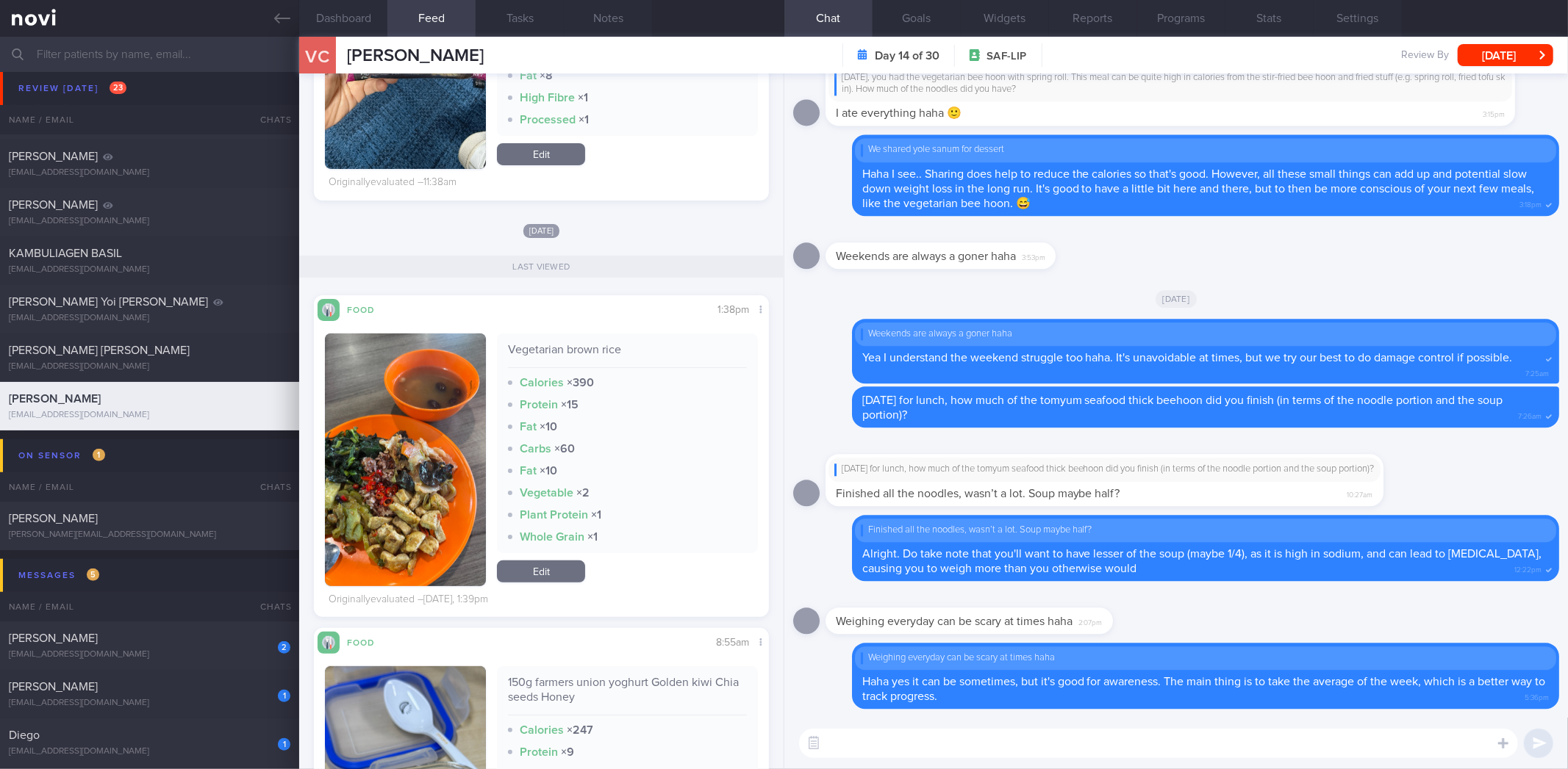
scroll to position [408, 0]
click at [925, 740] on textarea at bounding box center [1159, 743] width 719 height 29
type textarea "What did you have for dinner last night Vanessa?"
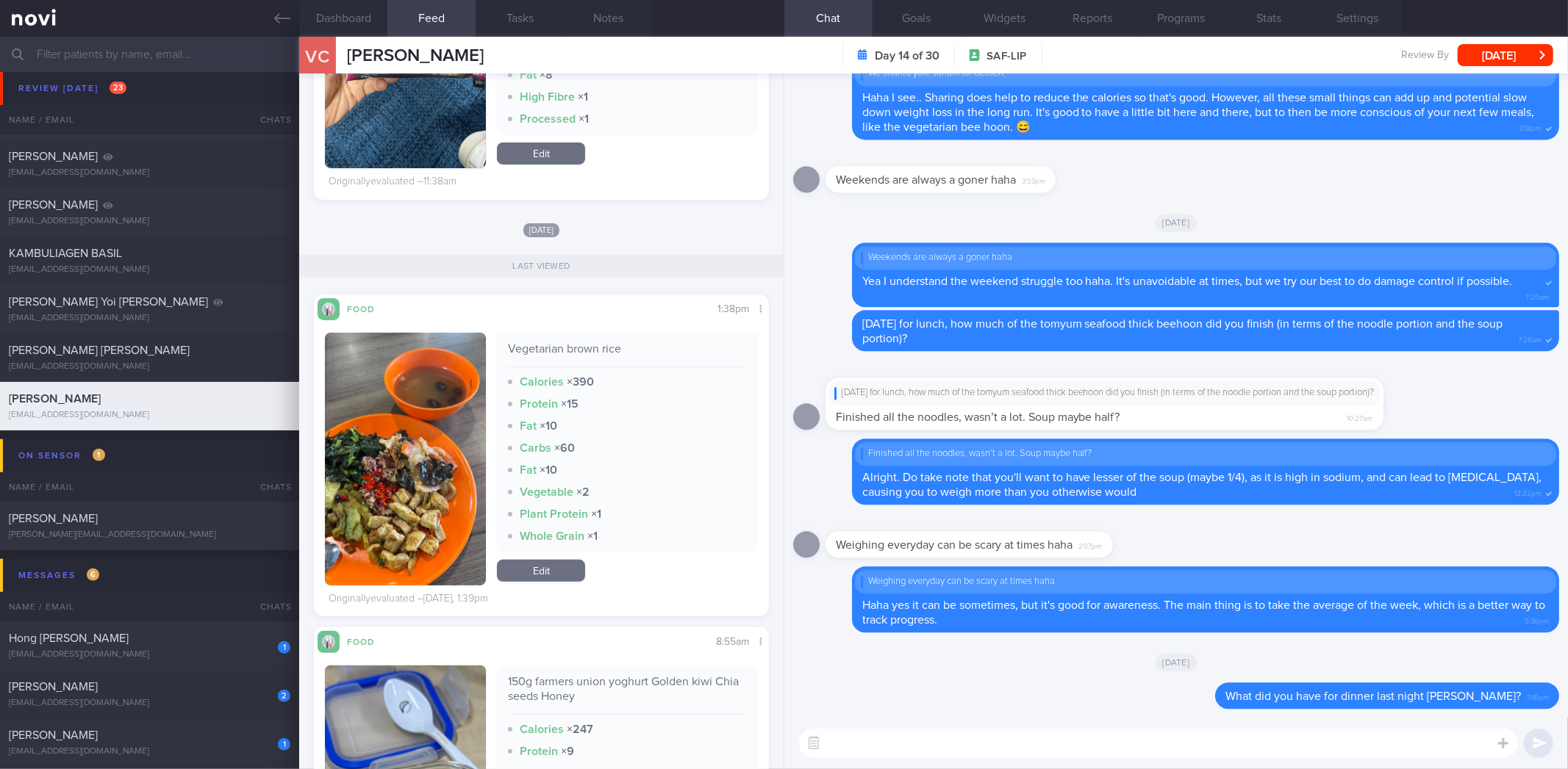
click at [1020, 740] on textarea at bounding box center [1159, 743] width 719 height 29
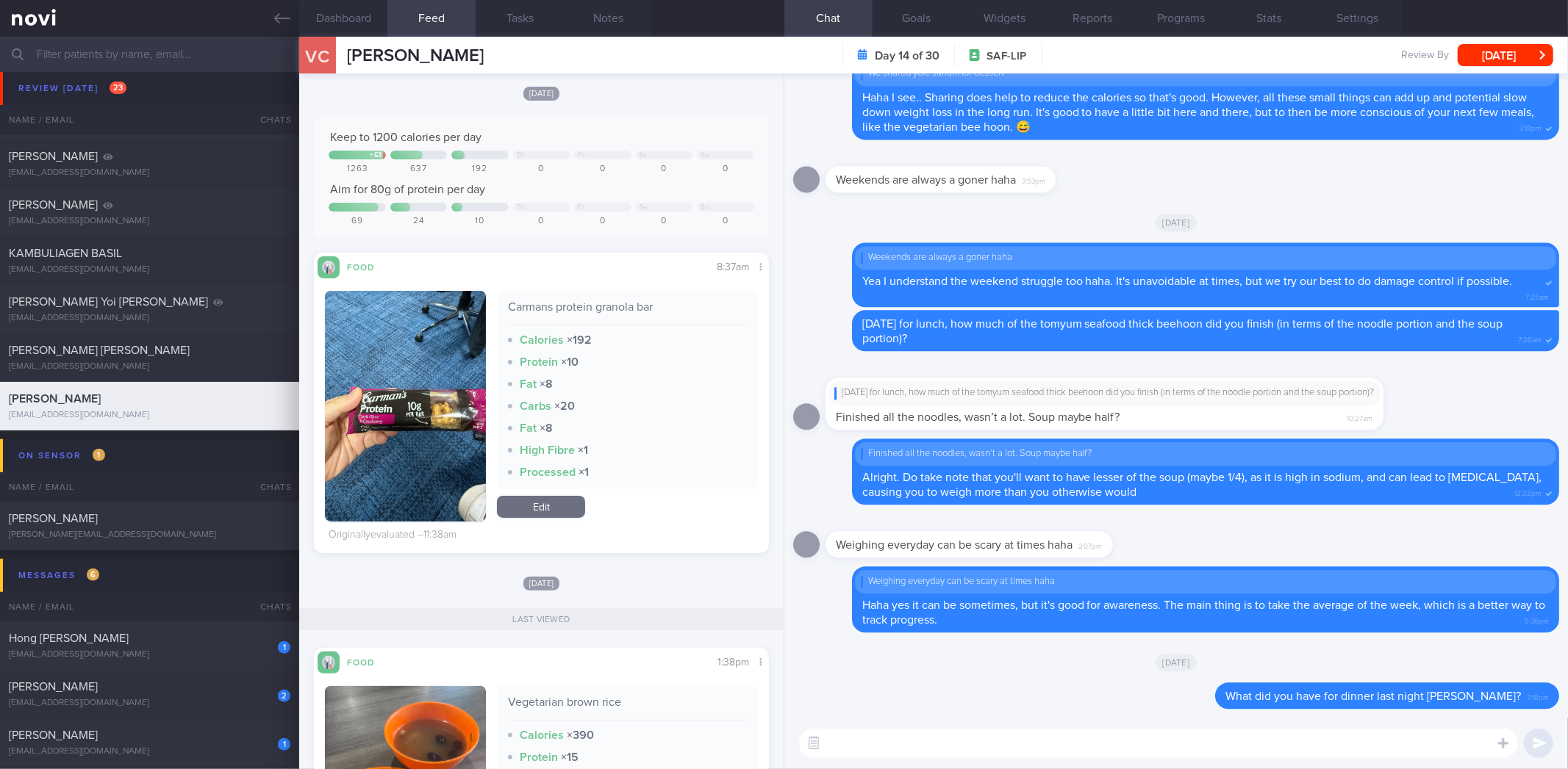
scroll to position [0, 0]
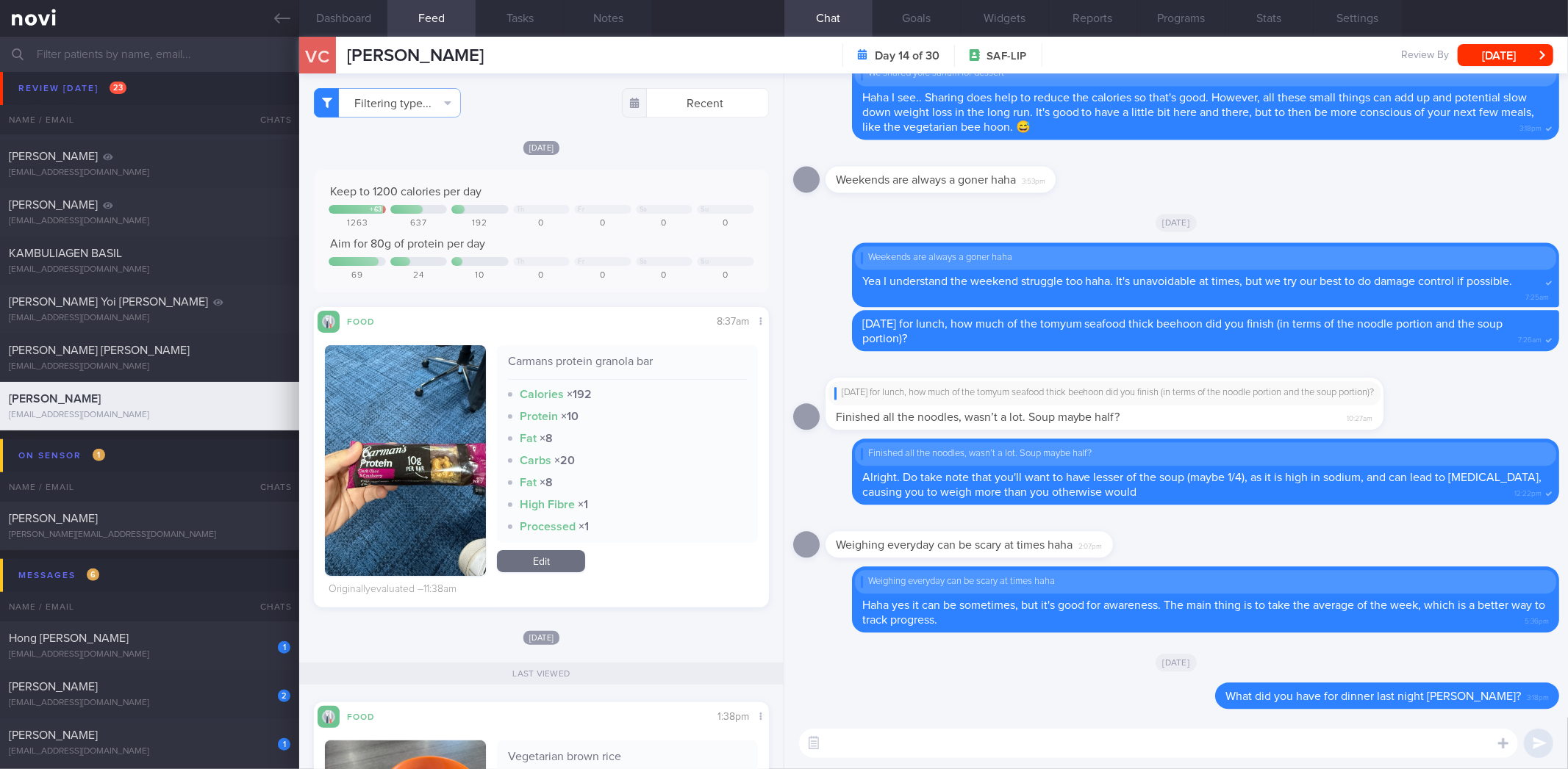
drag, startPoint x: 958, startPoint y: 725, endPoint x: 956, endPoint y: 746, distance: 21.1
click at [958, 725] on div "​ ​" at bounding box center [1176, 743] width 784 height 51
click at [956, 748] on textarea at bounding box center [1159, 743] width 719 height 29
type textarea "For your breakfast today, you may want to swap the Carman's protein bra for"
